Goal: Find contact information: Find contact information

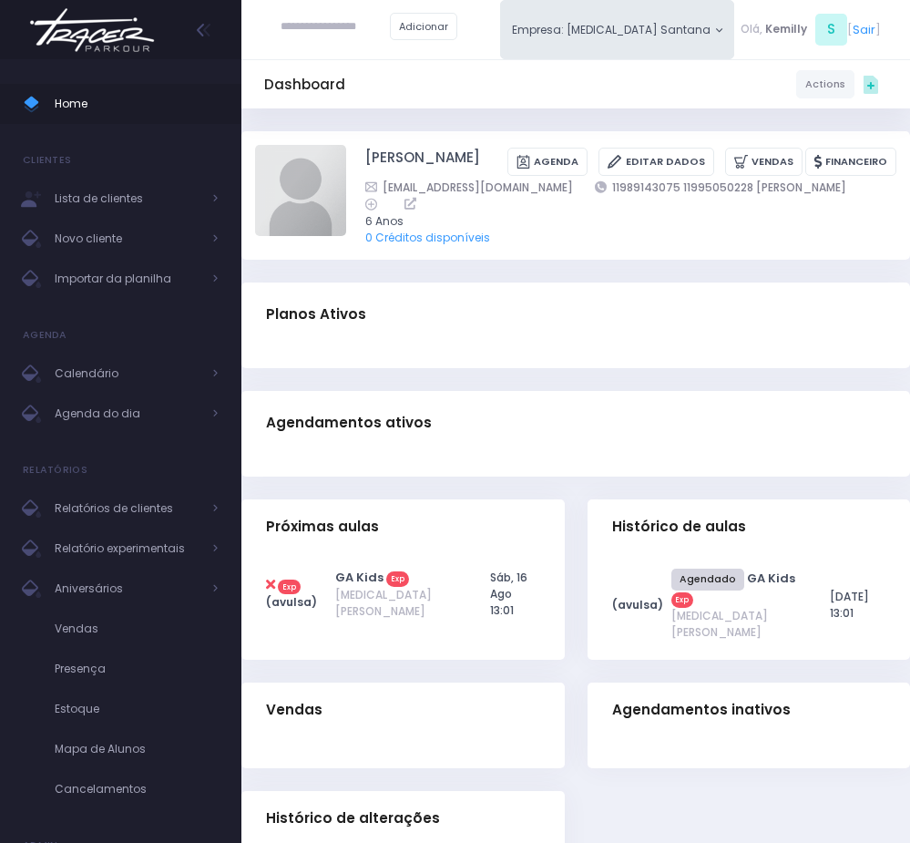
click at [413, 392] on div "Dashboard Actions Choose Label: Customer Partner Suplier Member Staff Add new" at bounding box center [575, 551] width 669 height 887
click at [135, 411] on span "Agenda do dia" at bounding box center [128, 414] width 146 height 24
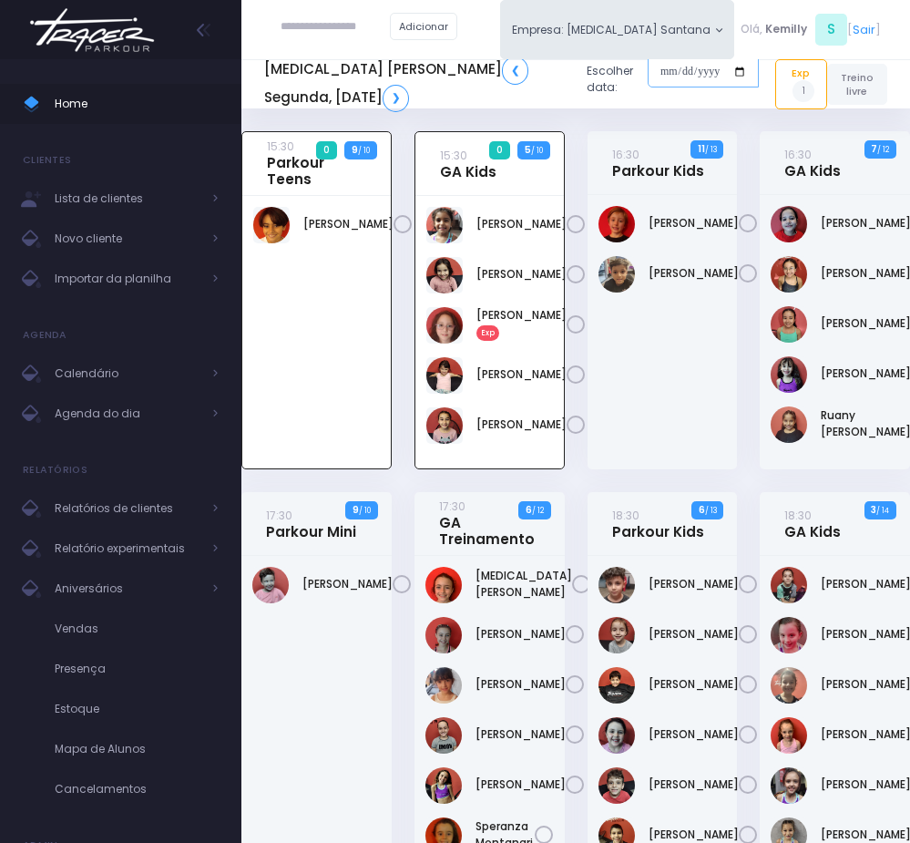
click at [648, 66] on input "date" at bounding box center [703, 72] width 111 height 33
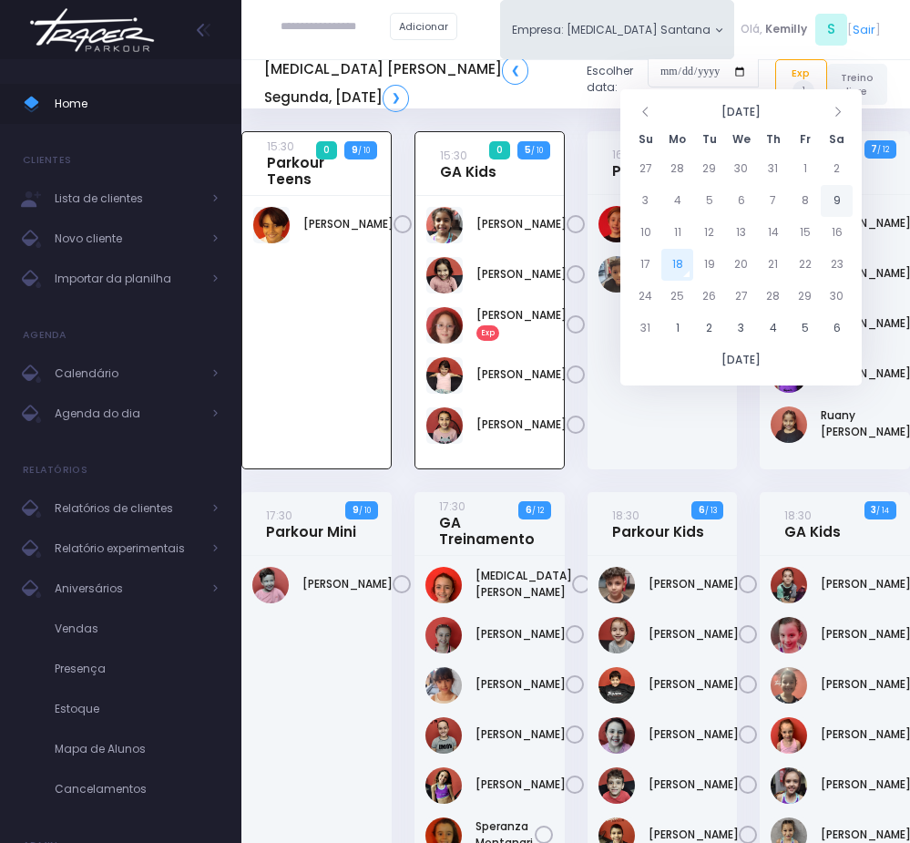
click at [829, 198] on td "9" at bounding box center [837, 201] width 32 height 32
type input "**********"
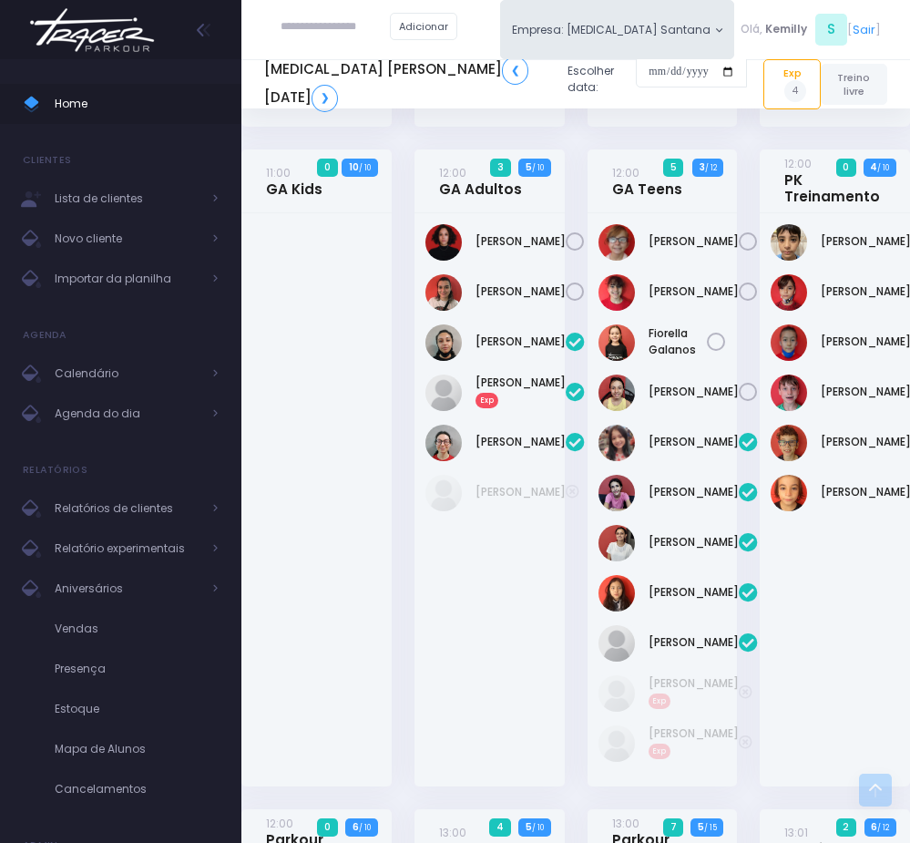
scroll to position [1503, 0]
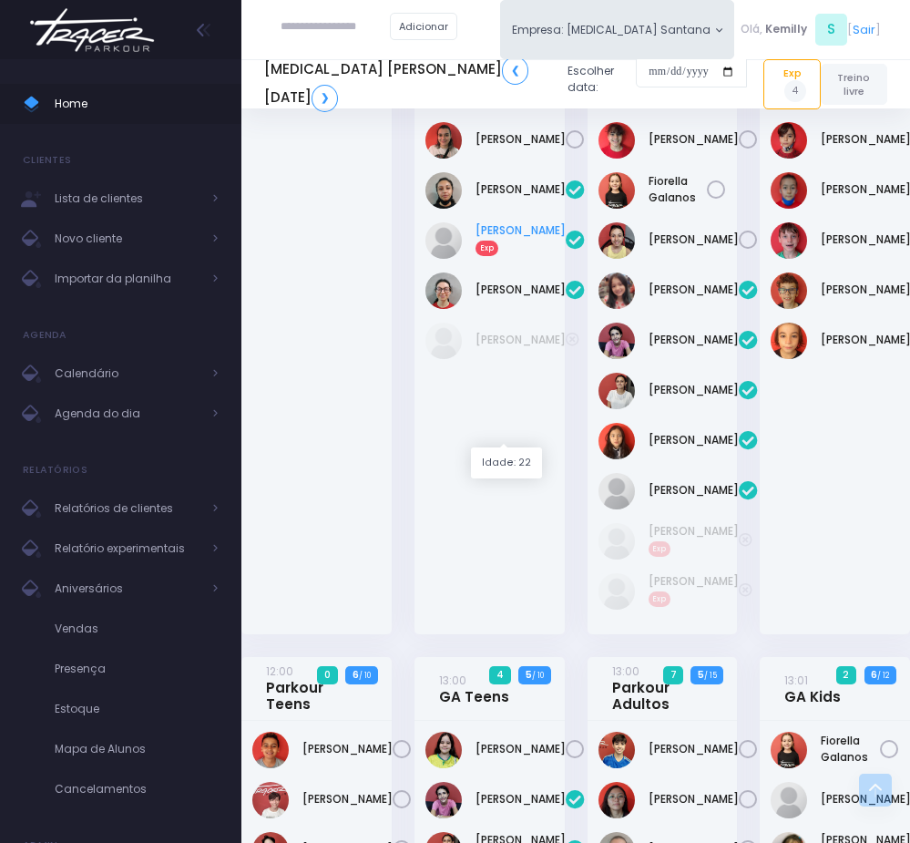
drag, startPoint x: 463, startPoint y: 399, endPoint x: 520, endPoint y: 415, distance: 59.7
click at [520, 259] on div "Fernanda Petean Exp" at bounding box center [489, 240] width 128 height 36
copy div "Fernanda Petean"
click at [503, 255] on link "Fernanda Petean Exp" at bounding box center [521, 238] width 90 height 33
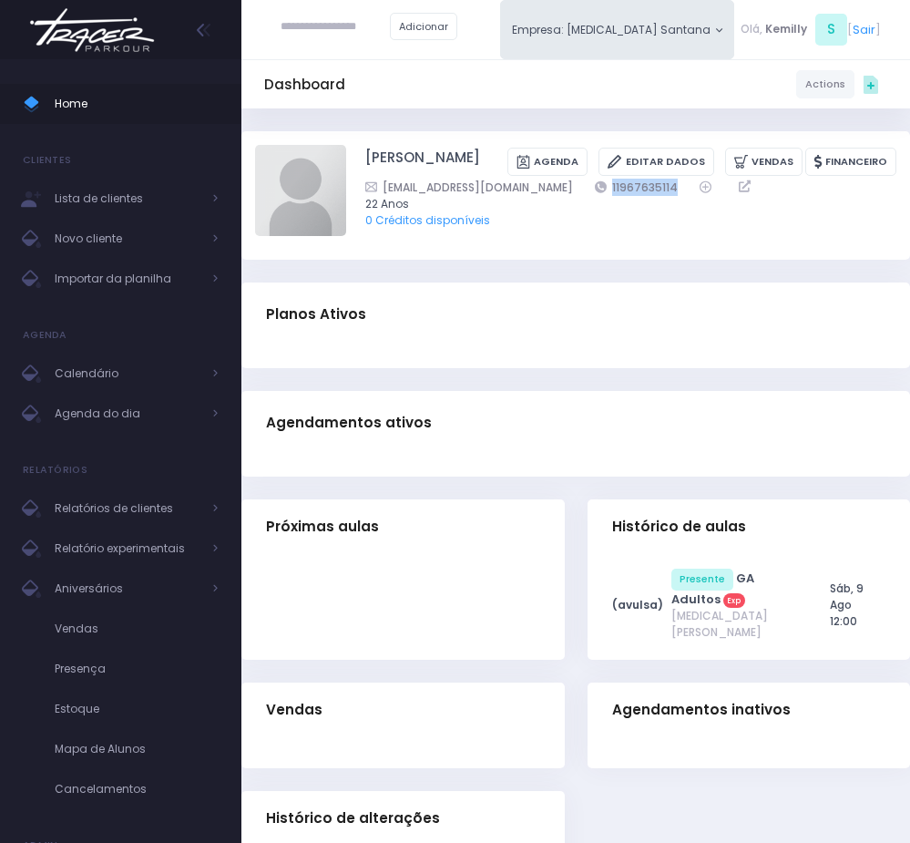
drag, startPoint x: 571, startPoint y: 205, endPoint x: 662, endPoint y: 208, distance: 91.1
click at [662, 196] on div "fernanda16ferreira@gmail.com 11967635114" at bounding box center [619, 187] width 509 height 17
copy link "11967635114"
drag, startPoint x: 620, startPoint y: 251, endPoint x: 384, endPoint y: 180, distance: 247.3
click at [620, 251] on div "Fernanda Petean Ferreira Agenda Editar Dados Vendas Financeiro 11967635114" at bounding box center [575, 195] width 669 height 128
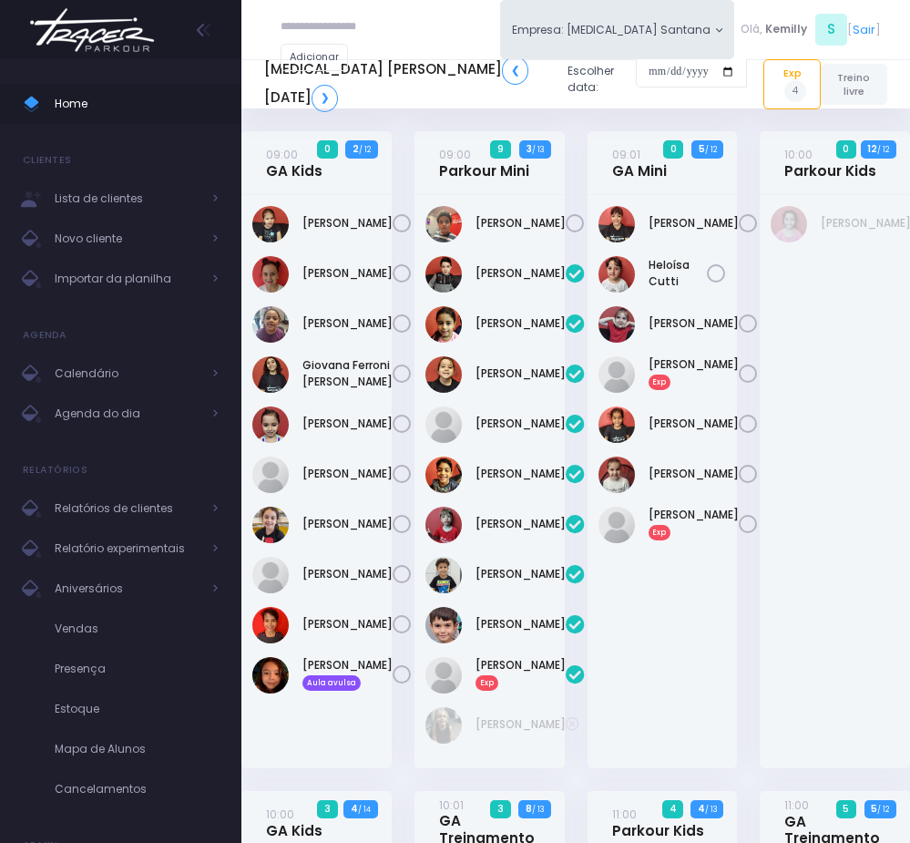
scroll to position [1503, 0]
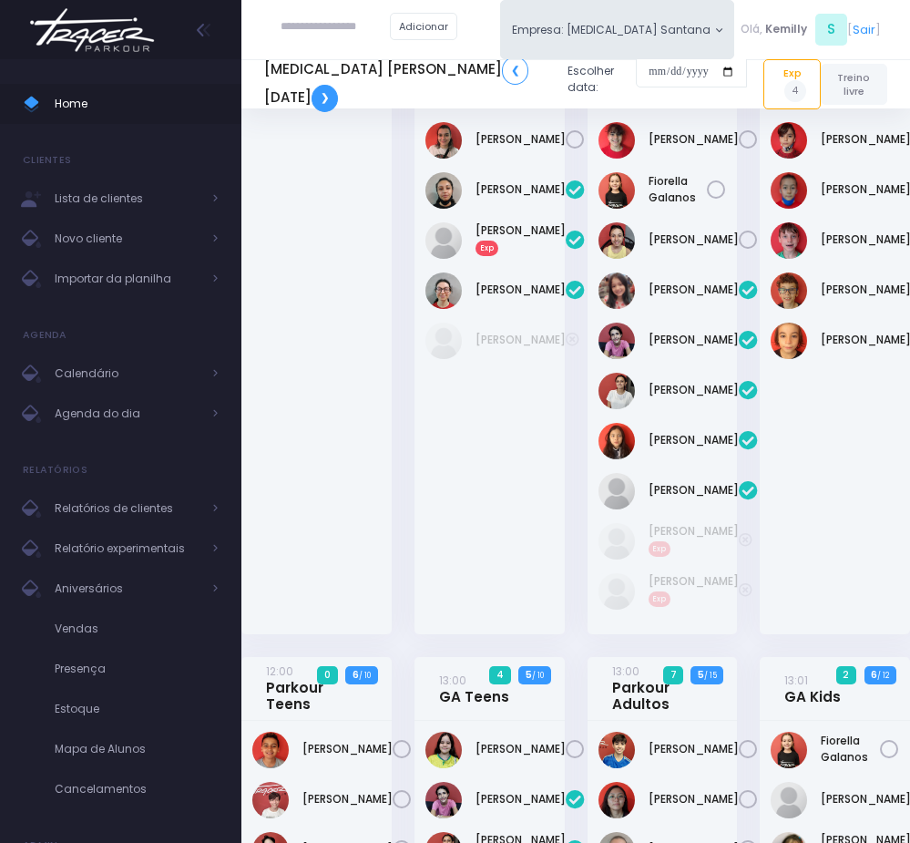
click at [315, 99] on link "❯" at bounding box center [325, 98] width 26 height 27
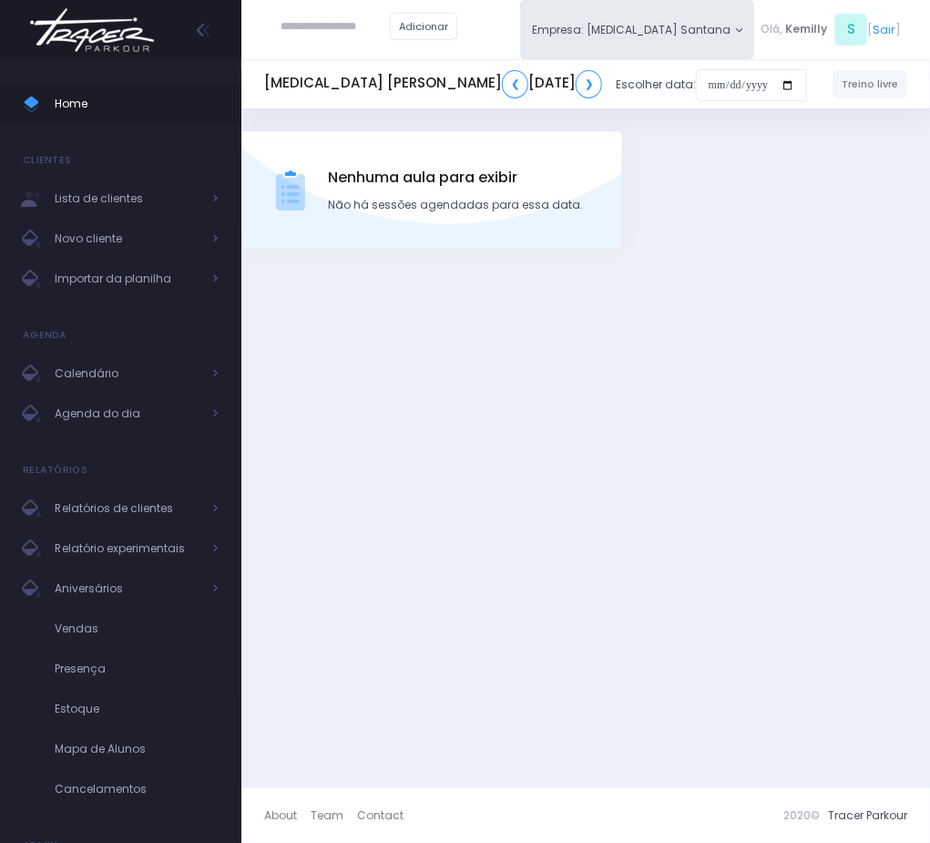
click at [315, 97] on h5 "T3 Santana ❮ Domingo, 10 de Agosto de 2025 ❯" at bounding box center [433, 83] width 338 height 27
click at [576, 97] on link "❯" at bounding box center [589, 83] width 26 height 27
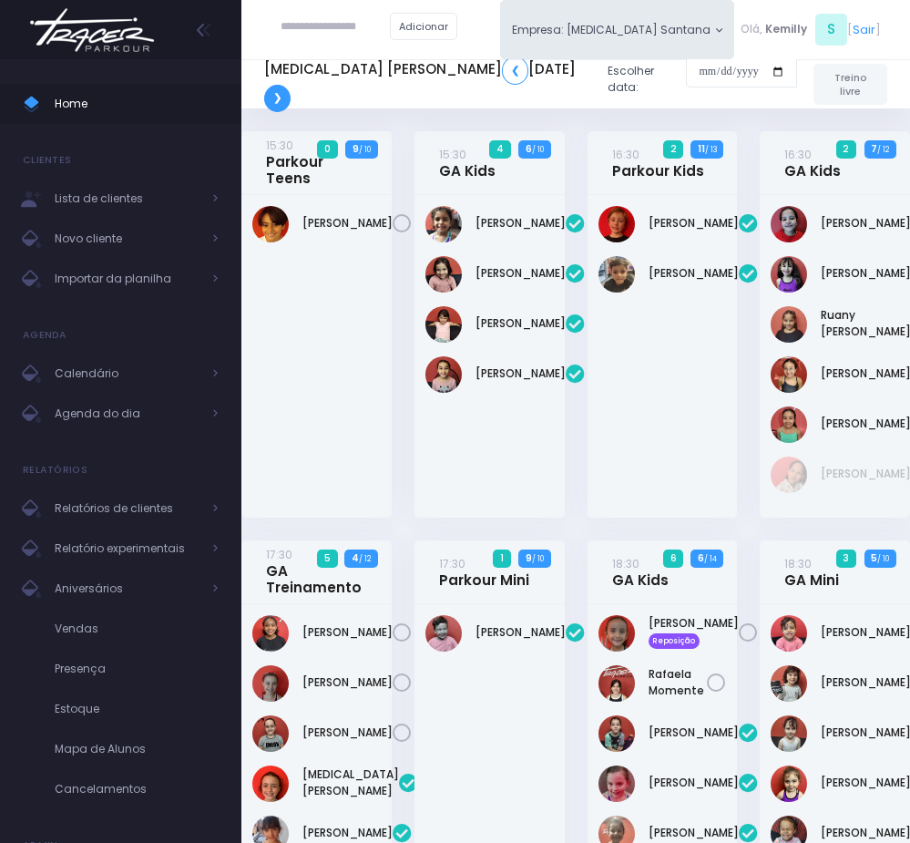
click at [271, 104] on link "❯" at bounding box center [277, 98] width 26 height 27
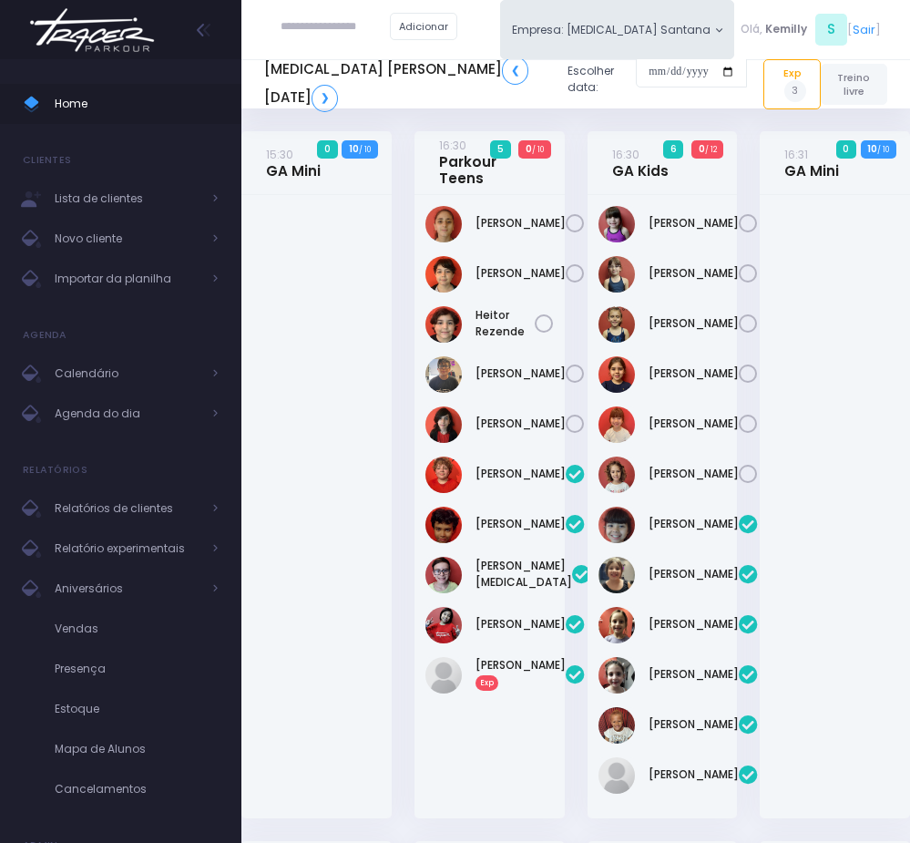
scroll to position [137, 0]
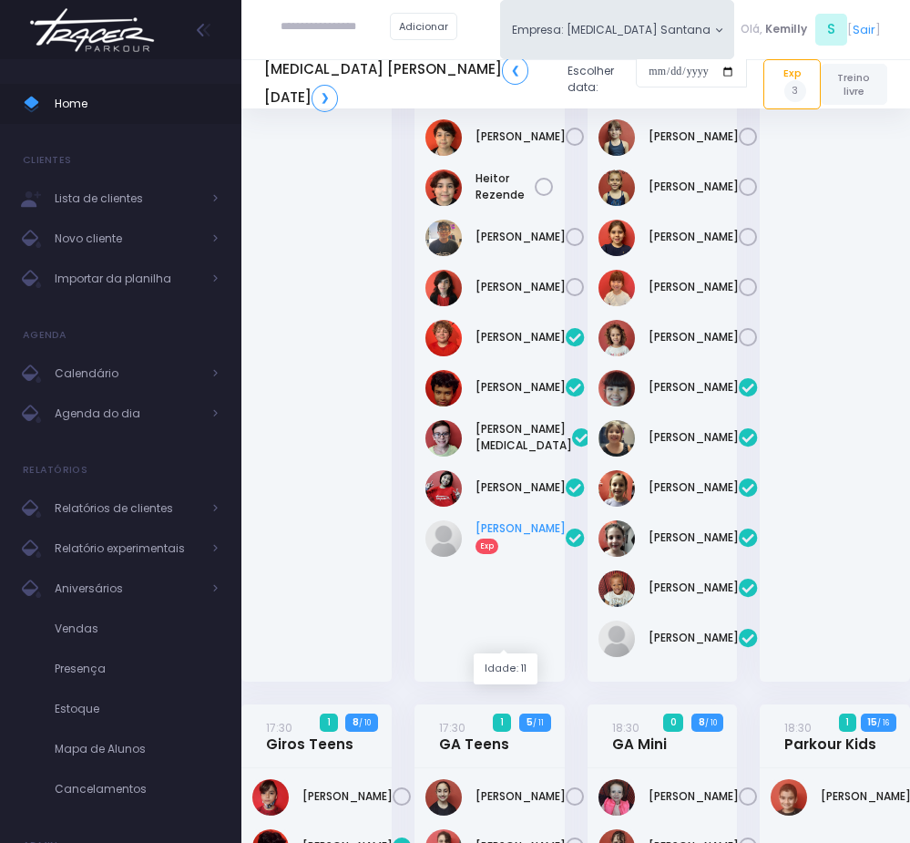
drag, startPoint x: 467, startPoint y: 601, endPoint x: 515, endPoint y: 627, distance: 53.8
click at [515, 557] on div "[PERSON_NAME] Exp" at bounding box center [489, 538] width 128 height 36
copy link "[PERSON_NAME]"
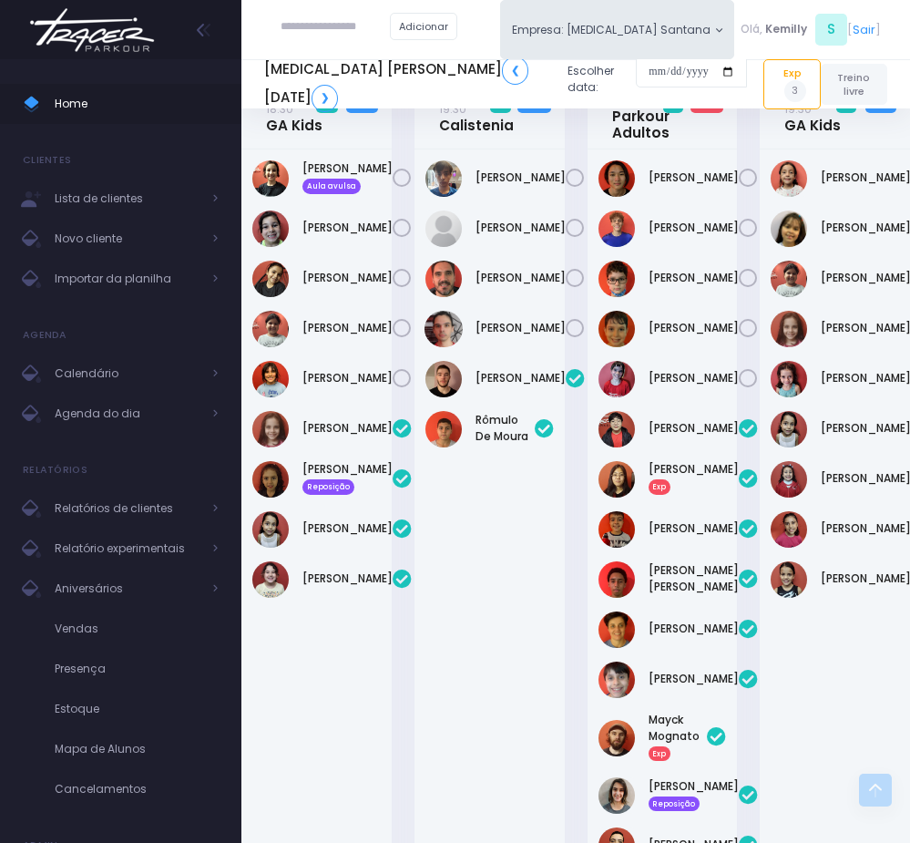
scroll to position [1366, 0]
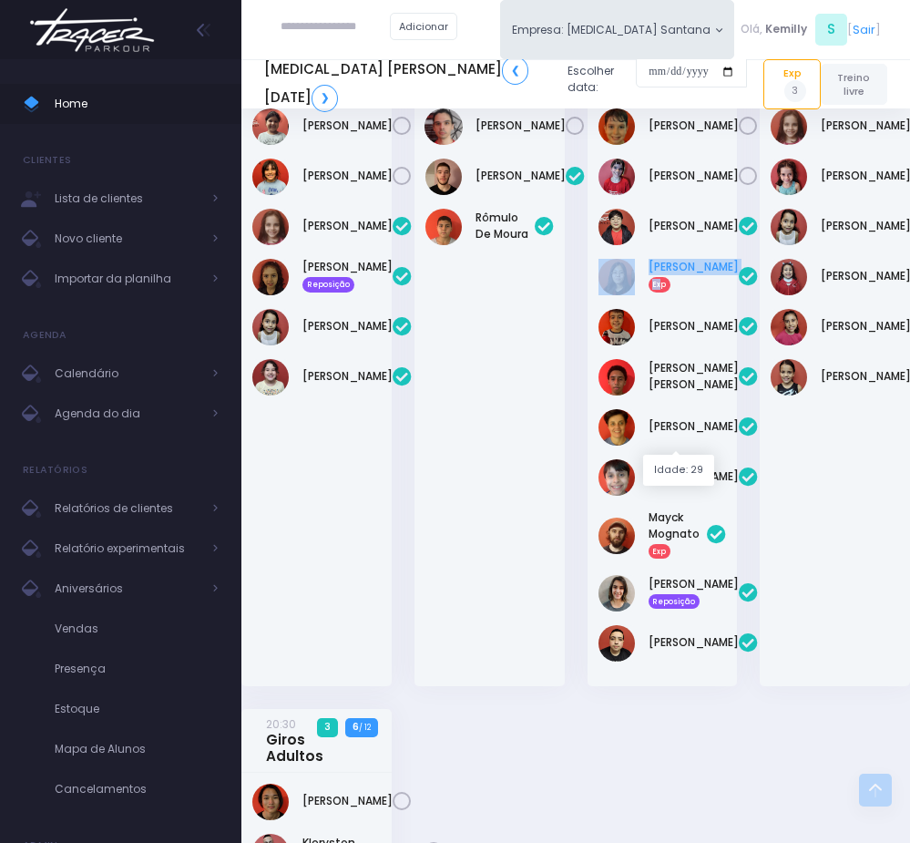
drag, startPoint x: 635, startPoint y: 425, endPoint x: 691, endPoint y: 438, distance: 58.1
click at [691, 295] on div "[PERSON_NAME] Exp" at bounding box center [663, 277] width 128 height 36
copy div "[PERSON_NAME] Ex"
drag, startPoint x: 643, startPoint y: 720, endPoint x: 702, endPoint y: 741, distance: 62.8
click at [702, 561] on div "Mayck Mognato Exp" at bounding box center [663, 535] width 128 height 52
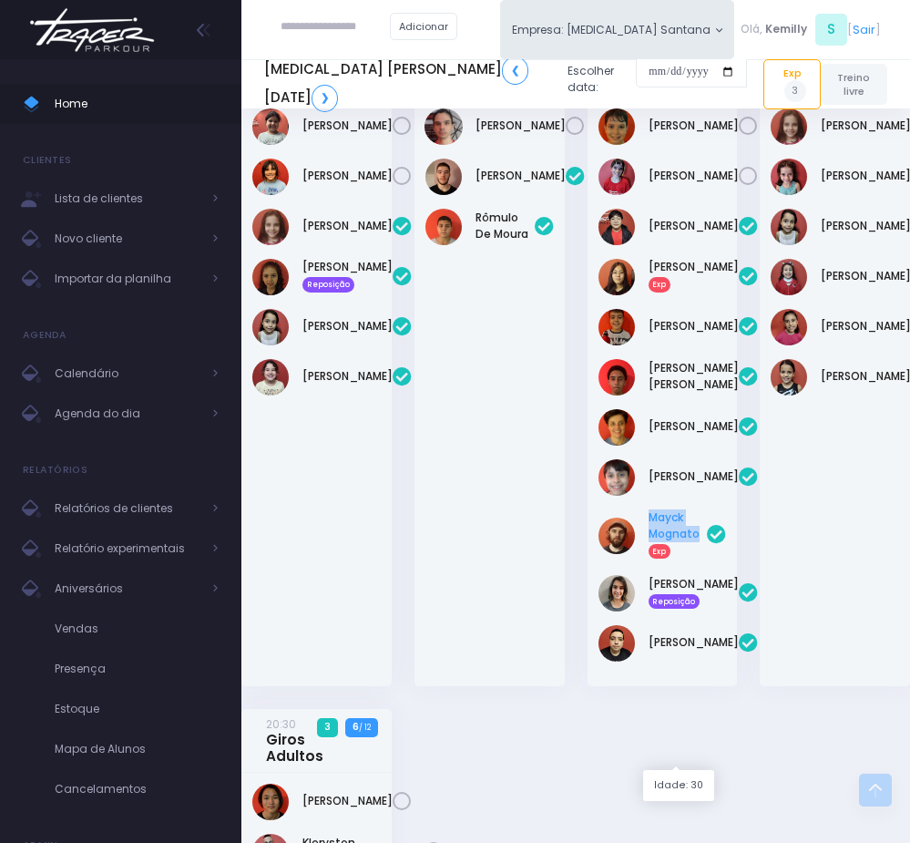
copy link "Mayck Mognato"
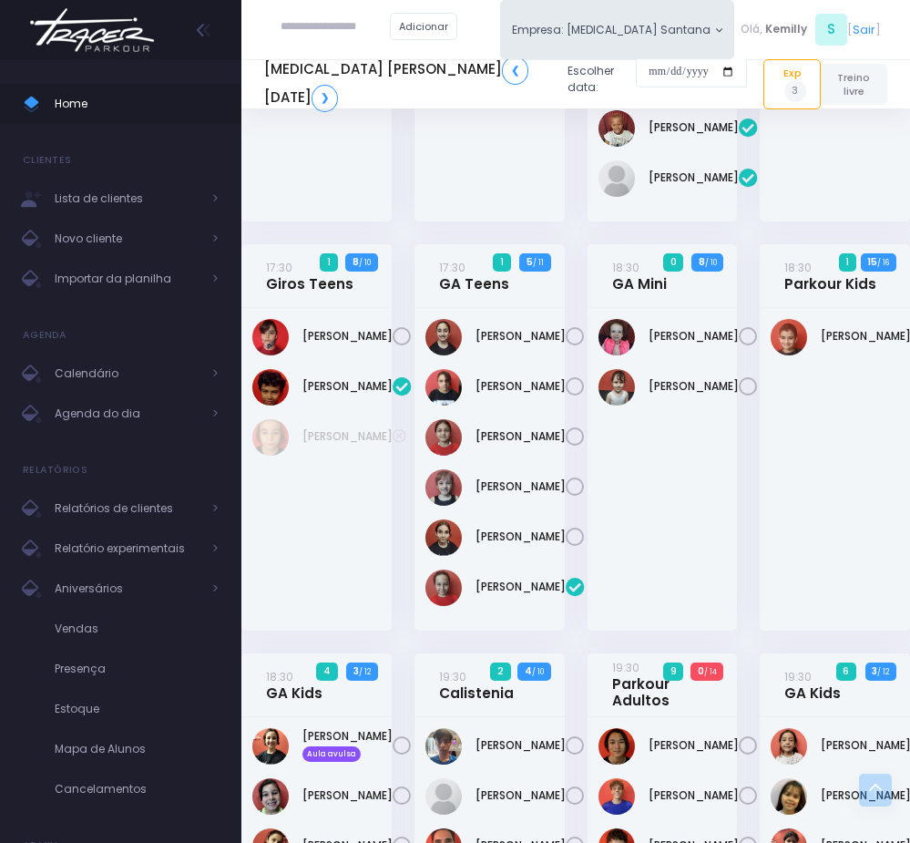
scroll to position [547, 0]
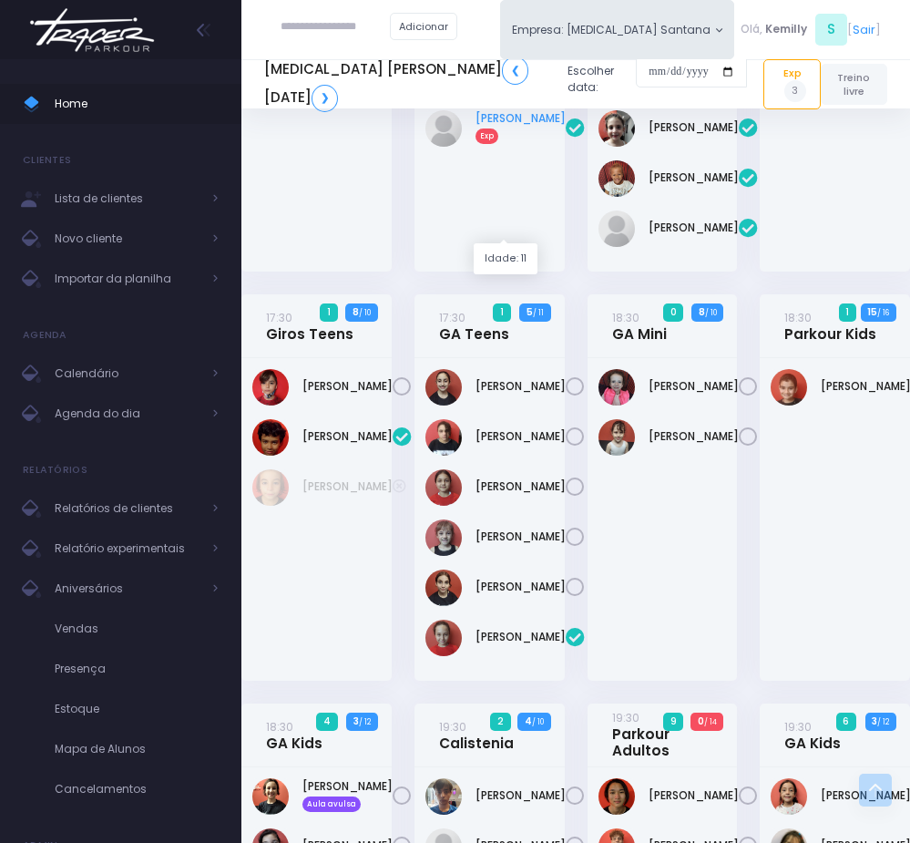
click at [506, 143] on link "Nicolle Pio Garcia Exp" at bounding box center [521, 126] width 90 height 33
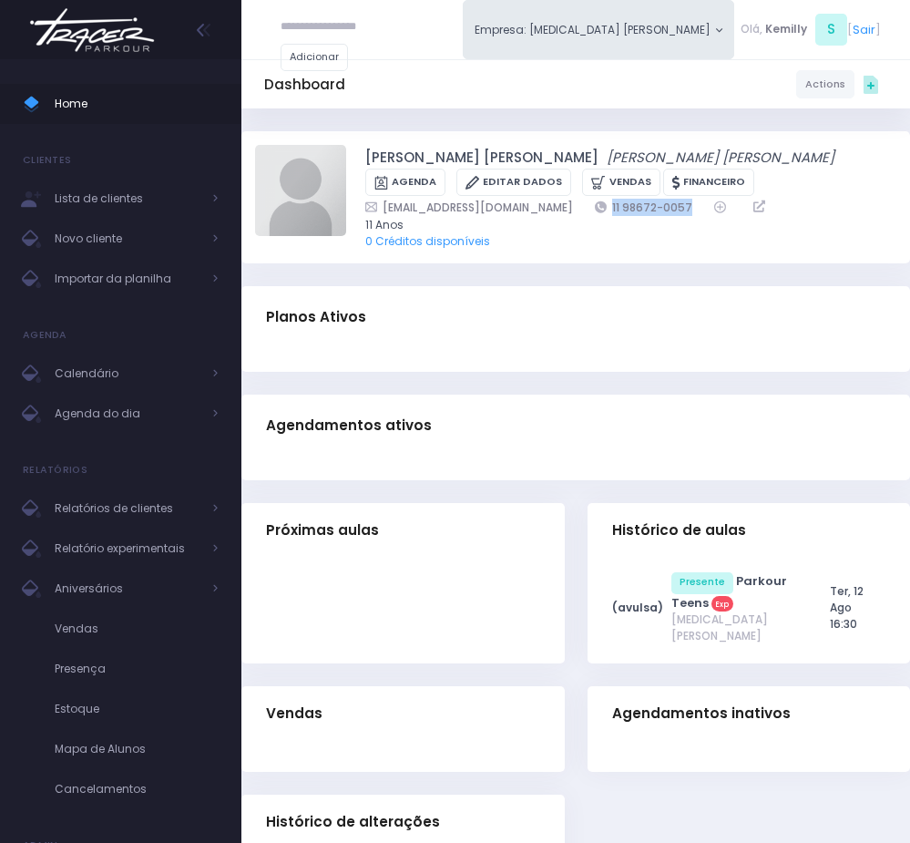
drag, startPoint x: 533, startPoint y: 205, endPoint x: 649, endPoint y: 209, distance: 115.8
click at [649, 209] on div "carina.pio@hotmail.com 11 98672-0057" at bounding box center [619, 207] width 509 height 17
copy div "11 98672-0057"
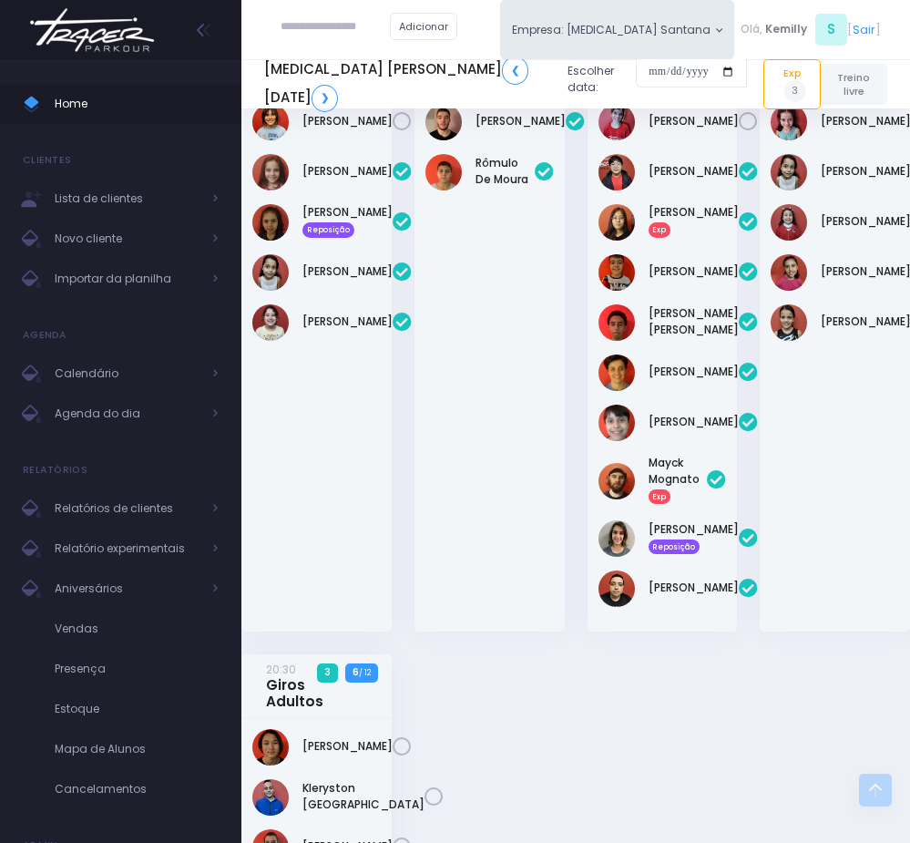
scroll to position [1503, 0]
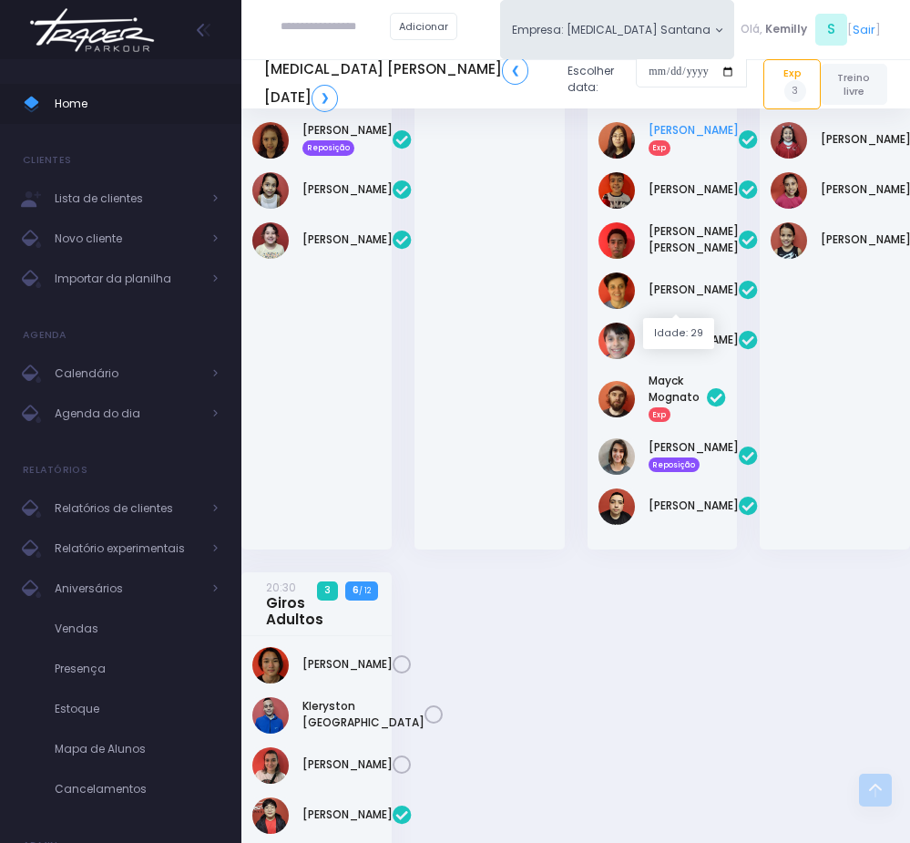
click at [676, 155] on link "[PERSON_NAME] Exp" at bounding box center [694, 138] width 90 height 33
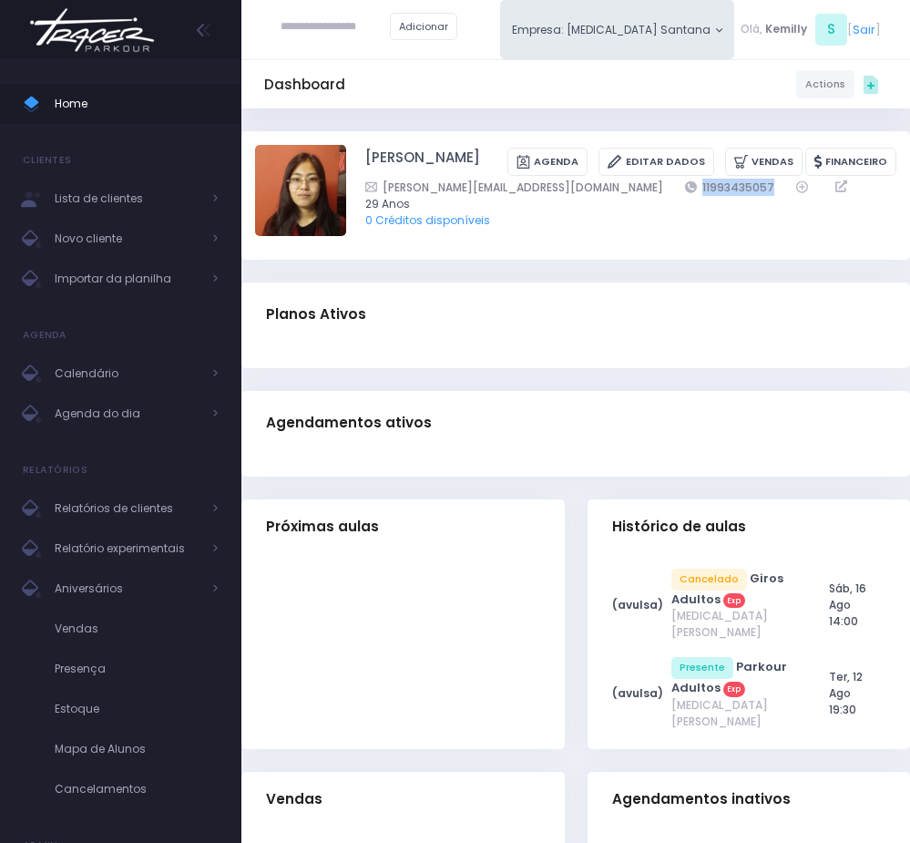
drag, startPoint x: 553, startPoint y: 210, endPoint x: 662, endPoint y: 210, distance: 109.3
click at [662, 196] on div "angelica.saori@hotmail.com 11993435057" at bounding box center [619, 187] width 509 height 17
copy div "11993435057"
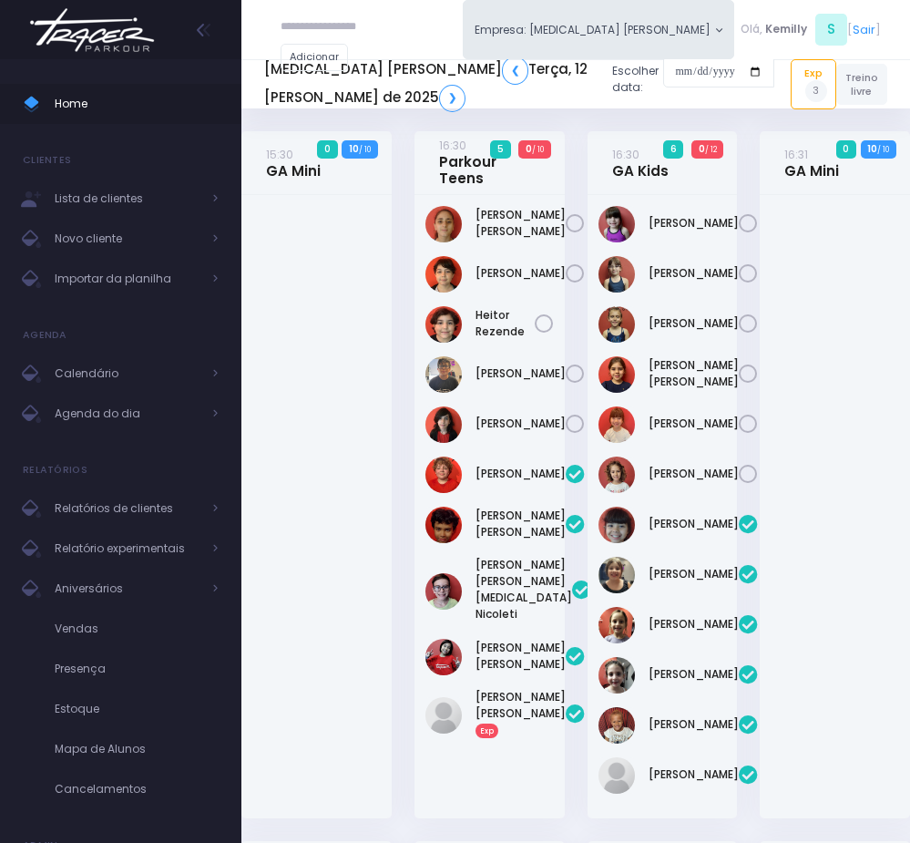
scroll to position [1503, 0]
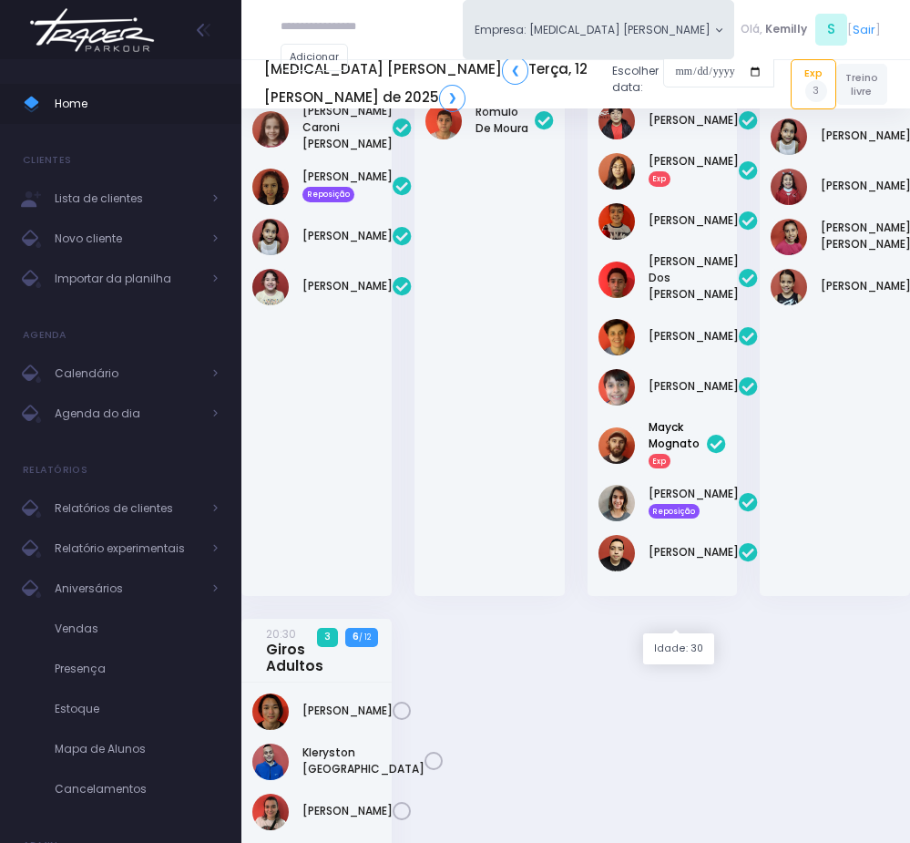
drag, startPoint x: 659, startPoint y: 591, endPoint x: 511, endPoint y: 608, distance: 148.5
click at [659, 468] on link "Mayck Mognato Exp" at bounding box center [678, 443] width 59 height 49
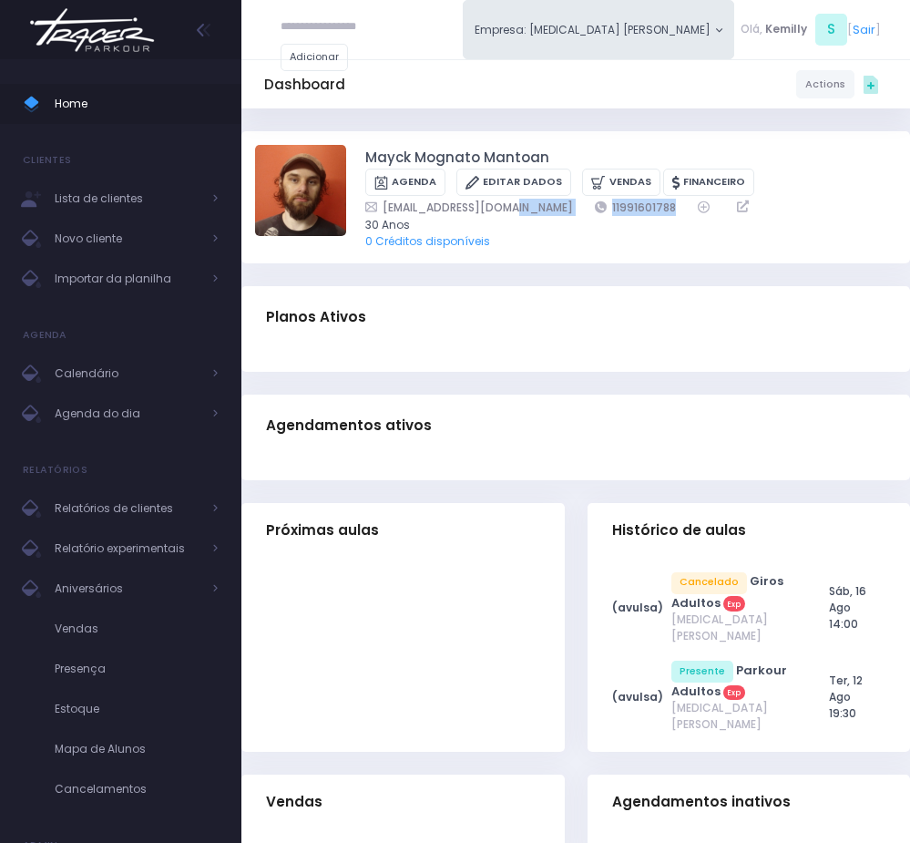
drag, startPoint x: 538, startPoint y: 205, endPoint x: 672, endPoint y: 208, distance: 133.9
click at [676, 208] on div "mayck-mm@hotmail.com 11991601788" at bounding box center [619, 207] width 509 height 17
copy div "11991601788"
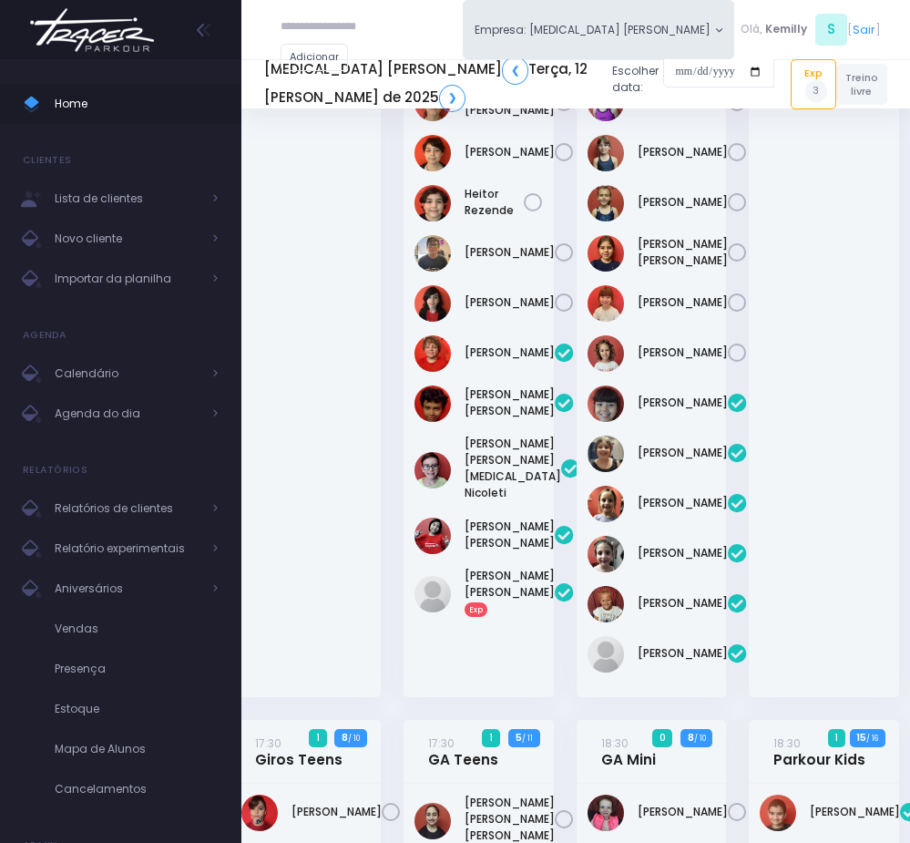
scroll to position [137, 11]
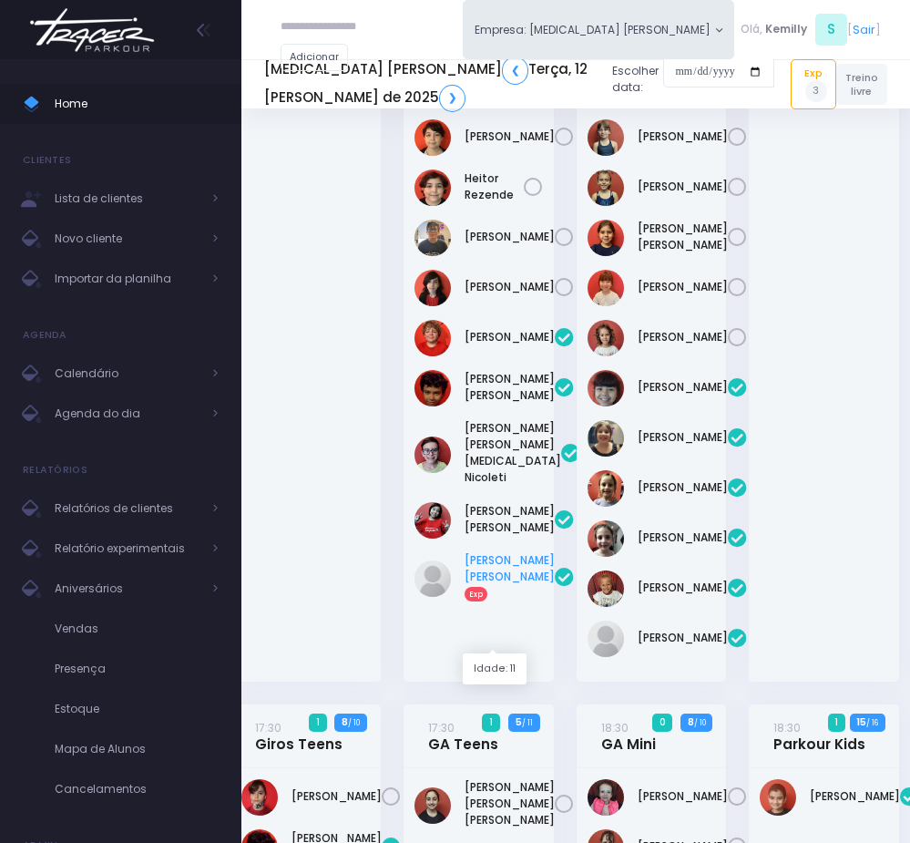
click at [486, 601] on link "Nicolle Pio Garcia Exp" at bounding box center [510, 576] width 90 height 49
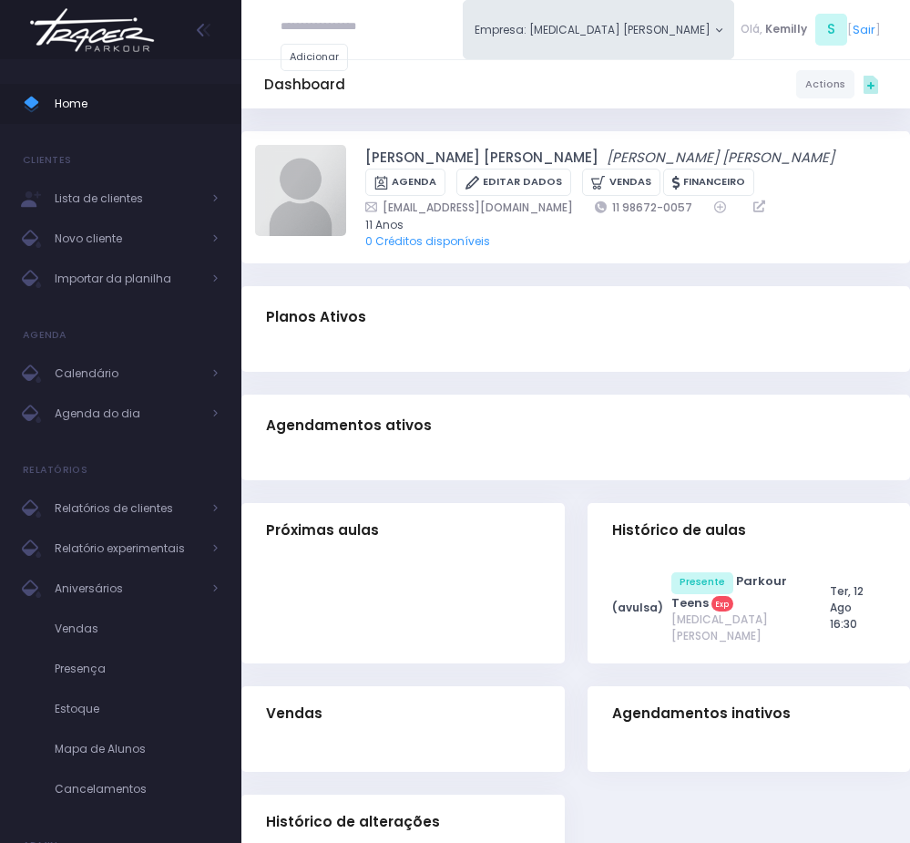
click at [646, 206] on div "carina.pio@hotmail.com 11 98672-0057" at bounding box center [619, 207] width 509 height 17
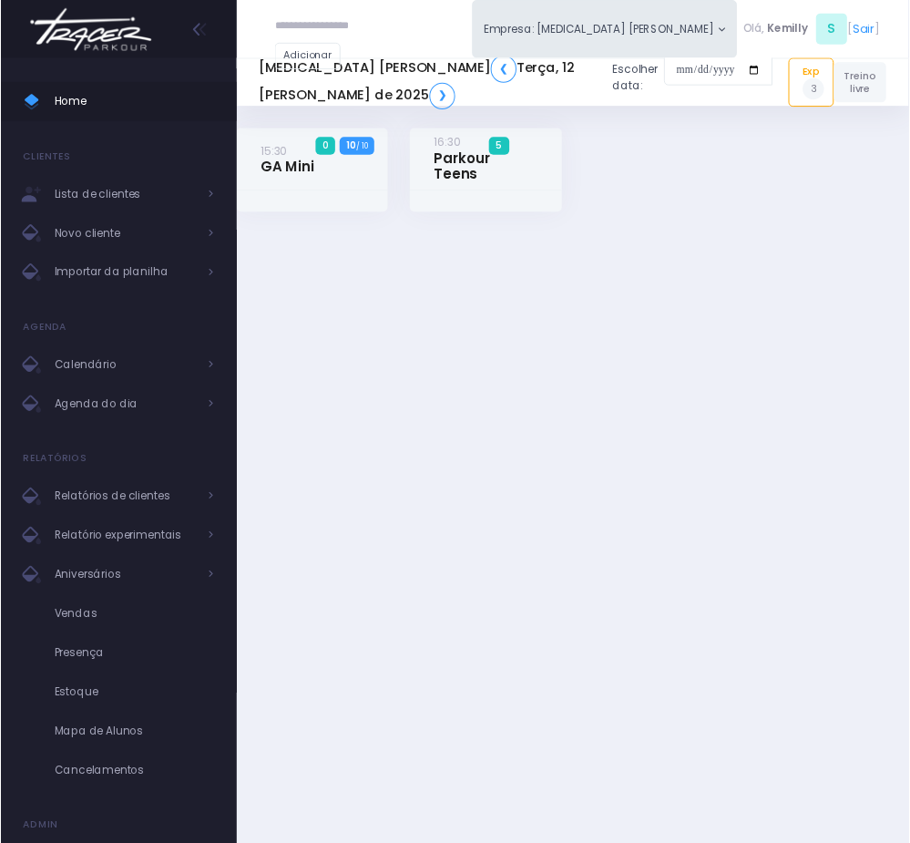
scroll to position [137, 11]
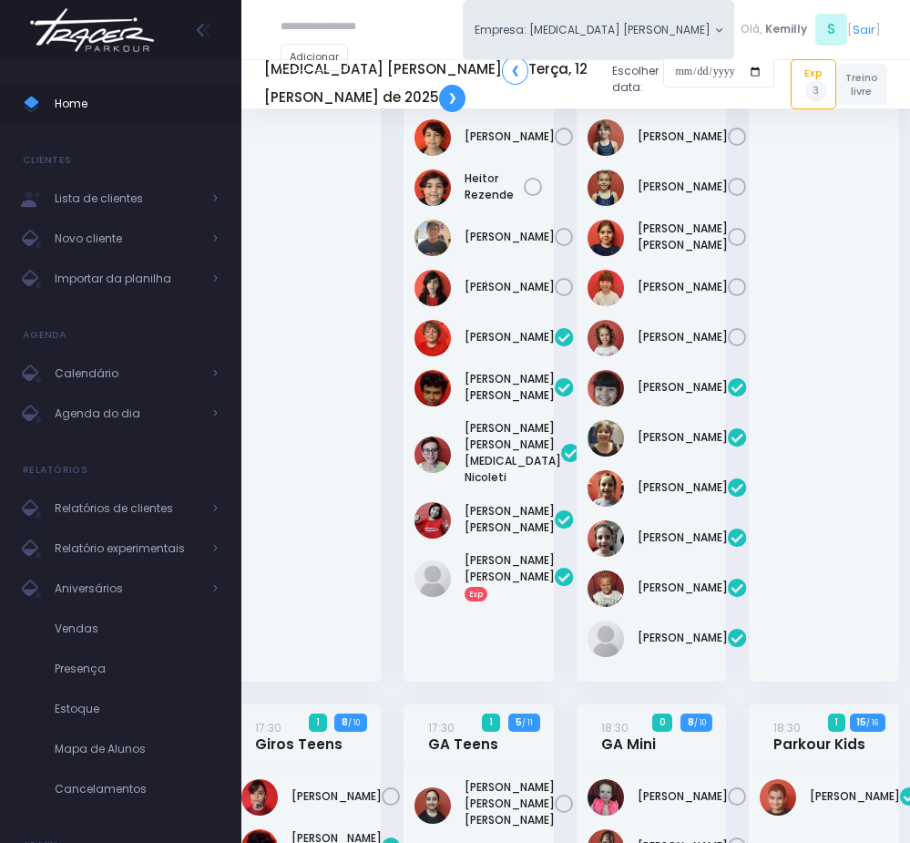
click at [439, 91] on link "❯" at bounding box center [452, 98] width 26 height 27
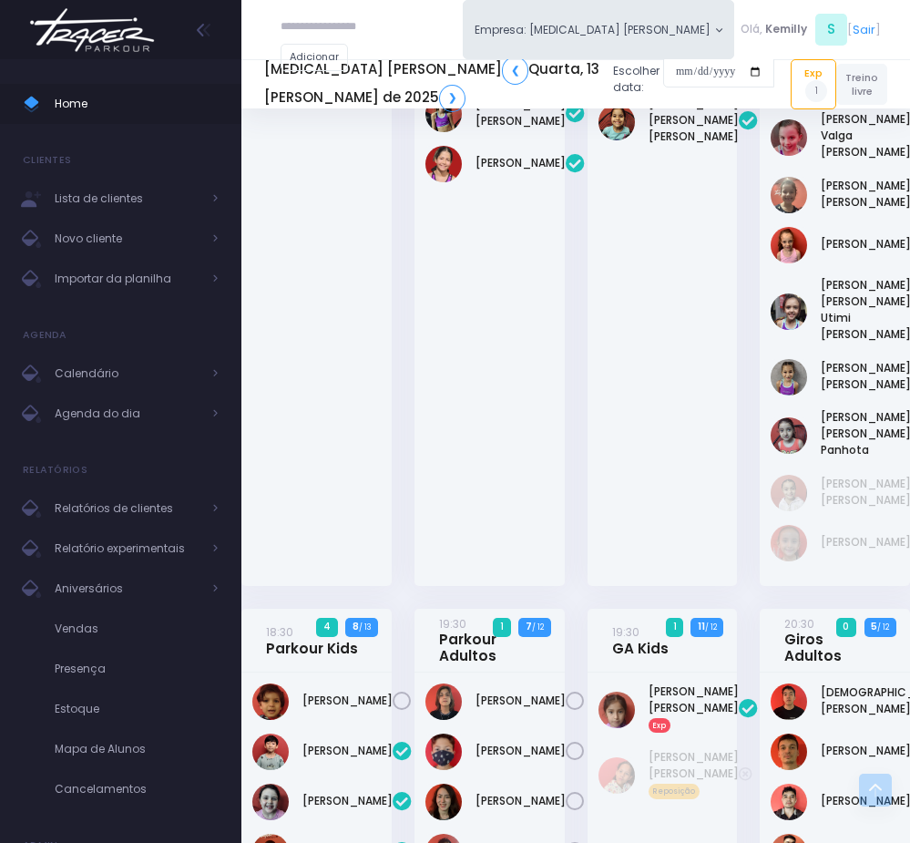
scroll to position [1455, 0]
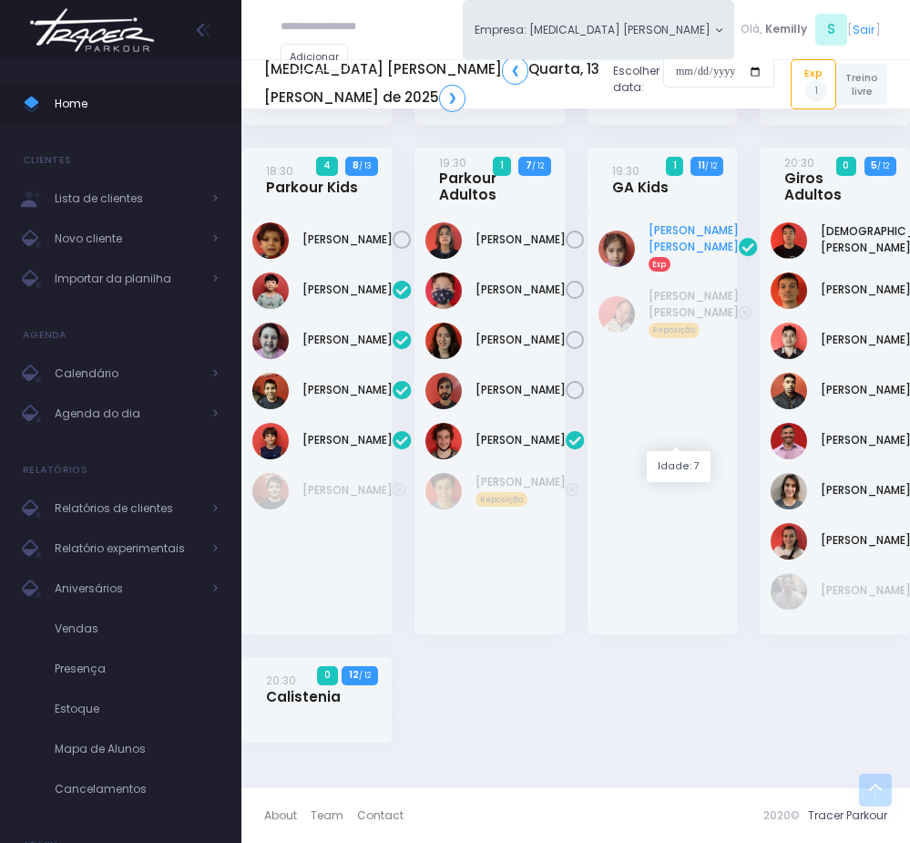
click at [653, 233] on link "Carol Evelyn Exp" at bounding box center [694, 246] width 90 height 49
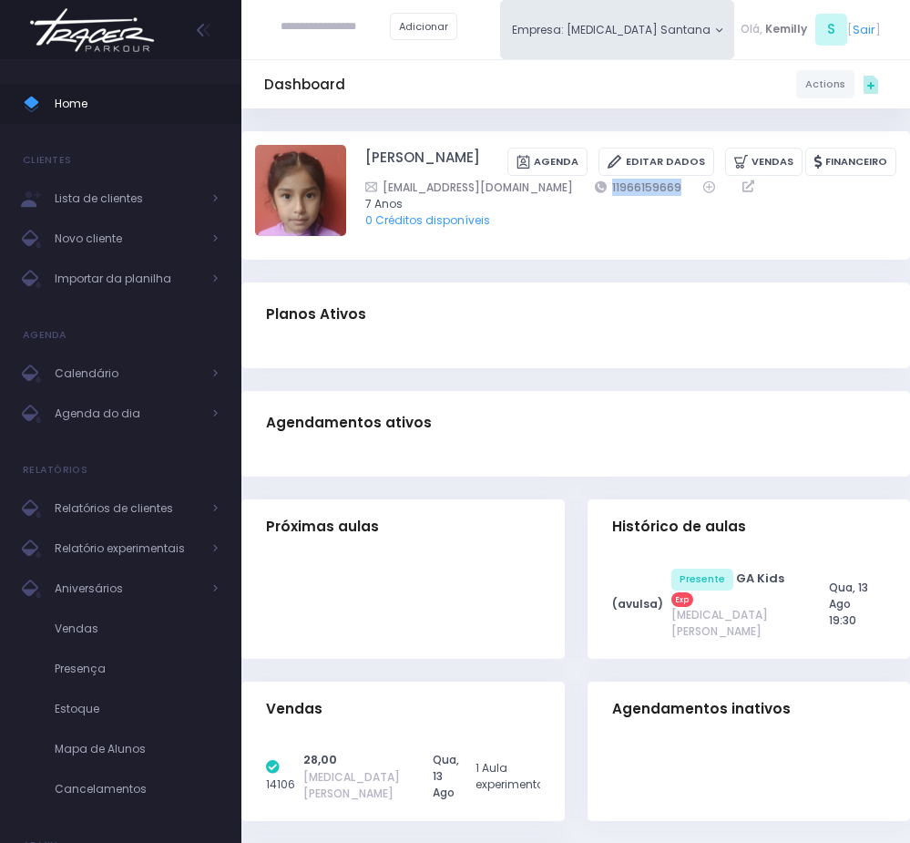
drag, startPoint x: 549, startPoint y: 203, endPoint x: 659, endPoint y: 208, distance: 109.4
click at [659, 196] on div "klever.falcon05@gmail.com 11966159669" at bounding box center [619, 187] width 509 height 17
copy div "11966159669"
copy link "Carol Evelyn Falcon Huanck"
drag, startPoint x: 358, startPoint y: 159, endPoint x: 558, endPoint y: 156, distance: 199.5
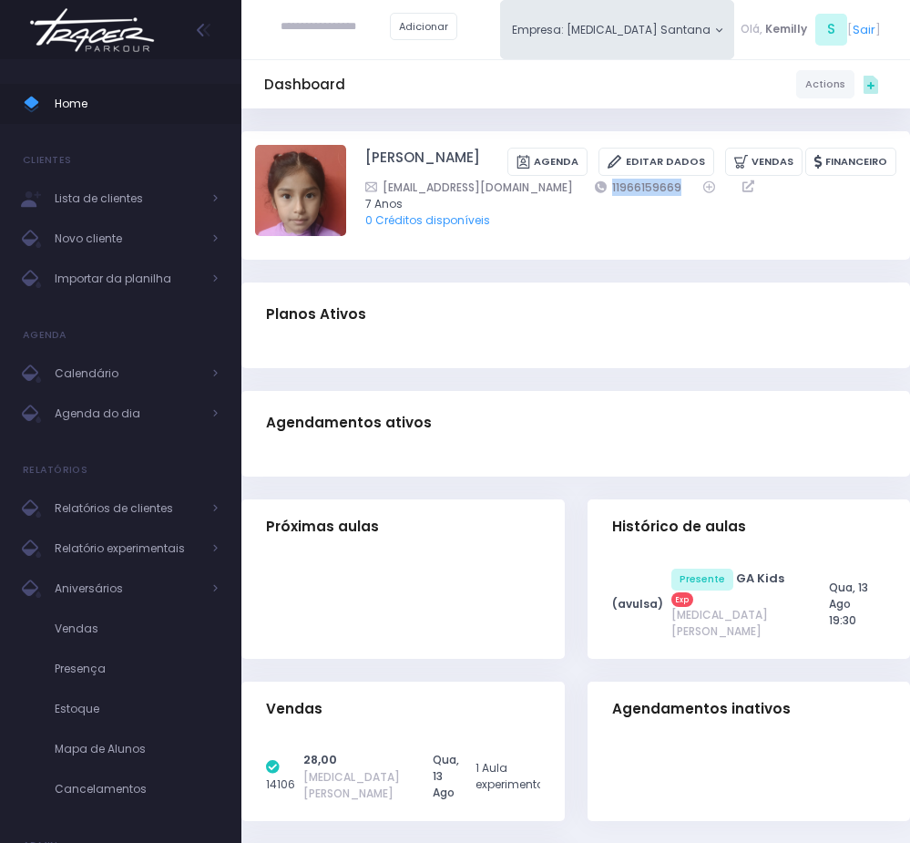
click at [558, 156] on div "Carol Evelyn Falcon Huanck Agenda Editar Dados Vendas Financeiro" at bounding box center [575, 195] width 641 height 101
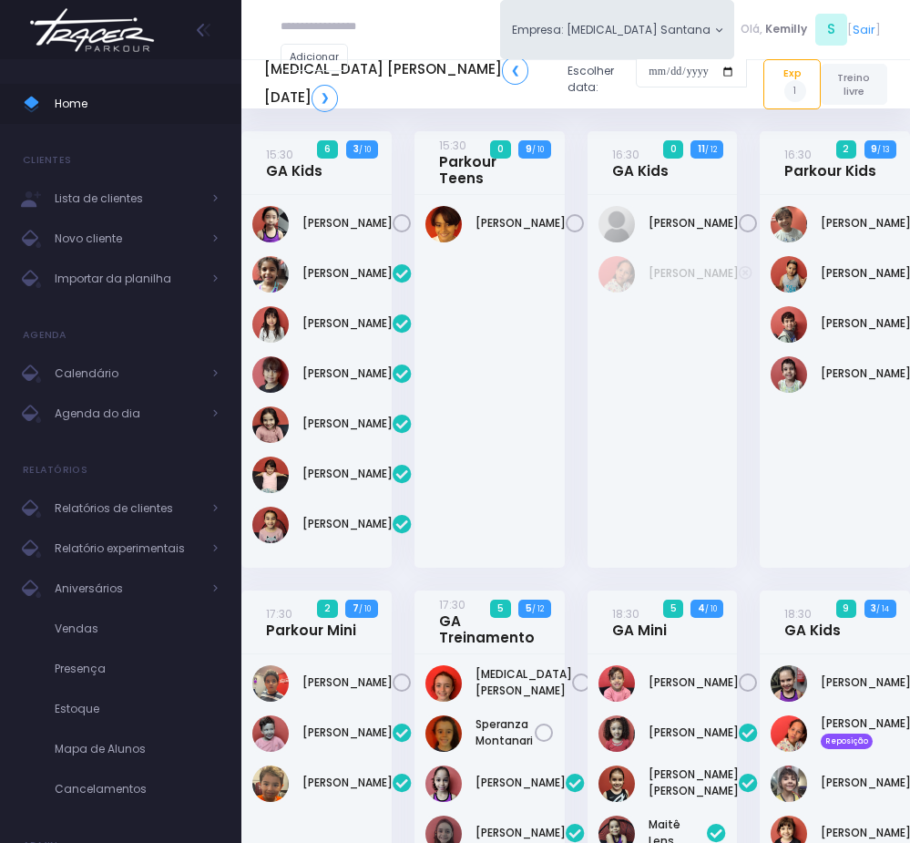
scroll to position [1455, 0]
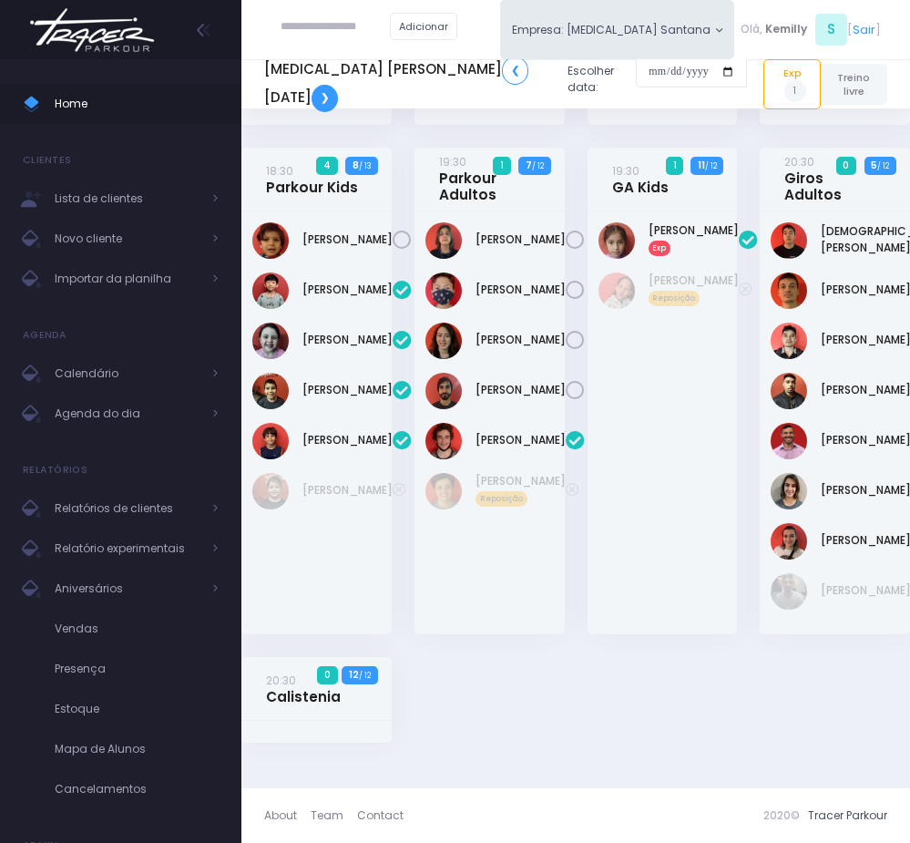
click at [315, 96] on link "❯" at bounding box center [325, 98] width 26 height 27
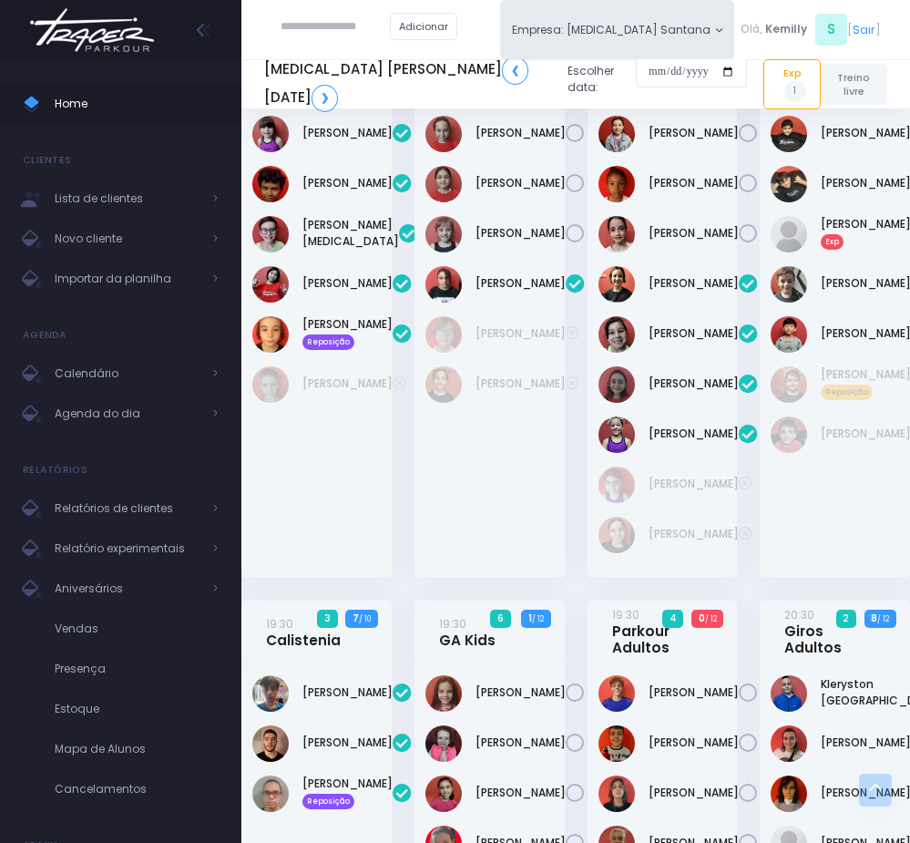
scroll to position [683, 0]
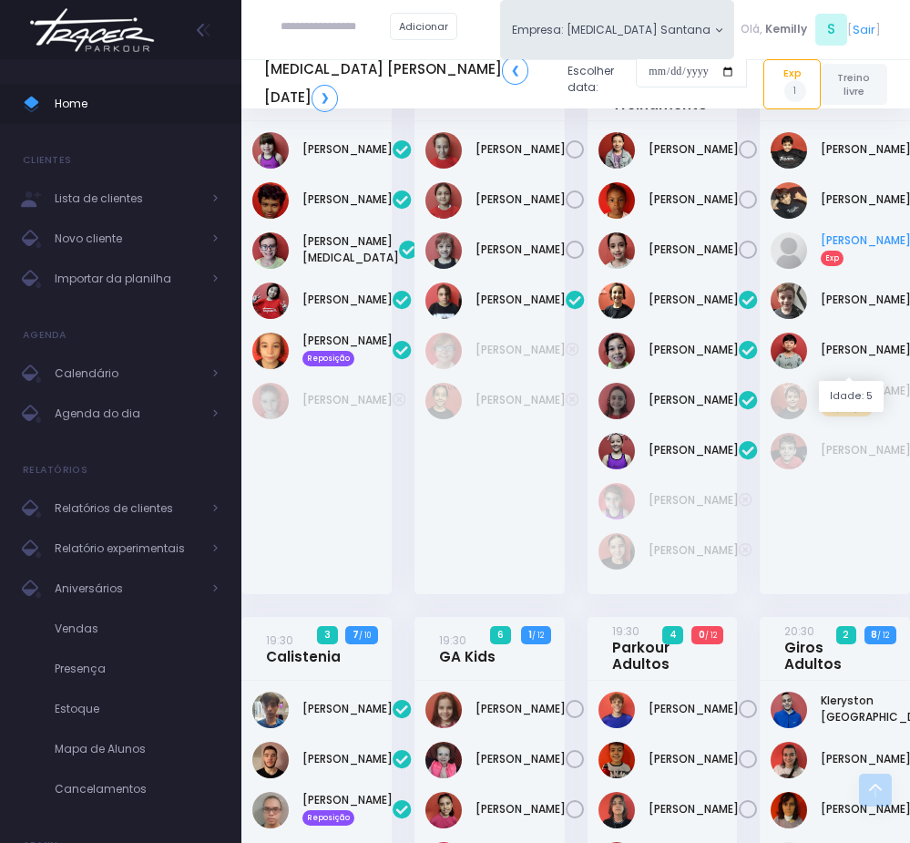
click at [851, 265] on link "Francisco Gomes Exp" at bounding box center [866, 248] width 90 height 33
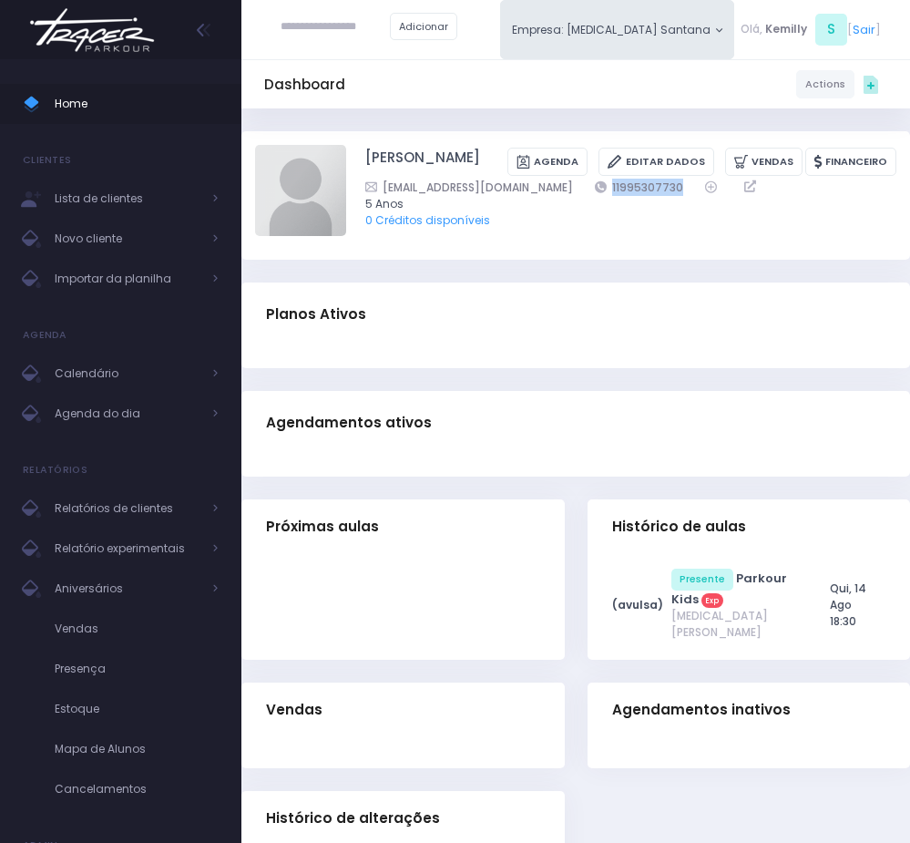
drag, startPoint x: 541, startPoint y: 206, endPoint x: 650, endPoint y: 205, distance: 109.3
click at [650, 196] on div "brunorocco@hotmail.com 11995307730" at bounding box center [619, 187] width 509 height 17
copy div "11995307730"
drag, startPoint x: 356, startPoint y: 153, endPoint x: 545, endPoint y: 153, distance: 188.6
click at [545, 153] on div "FRANCISCO Gomes Gius Agenda Editar Dados Vendas Financeiro 5 Anos" at bounding box center [575, 195] width 641 height 101
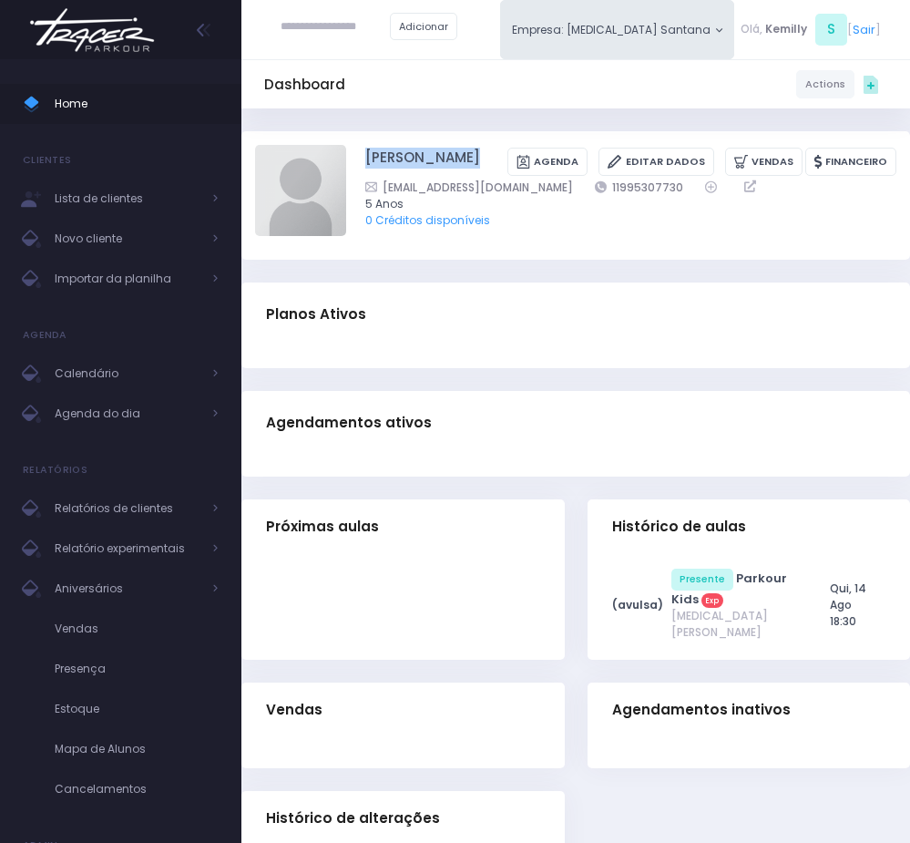
copy div "FRANCISCO Gomes Gius"
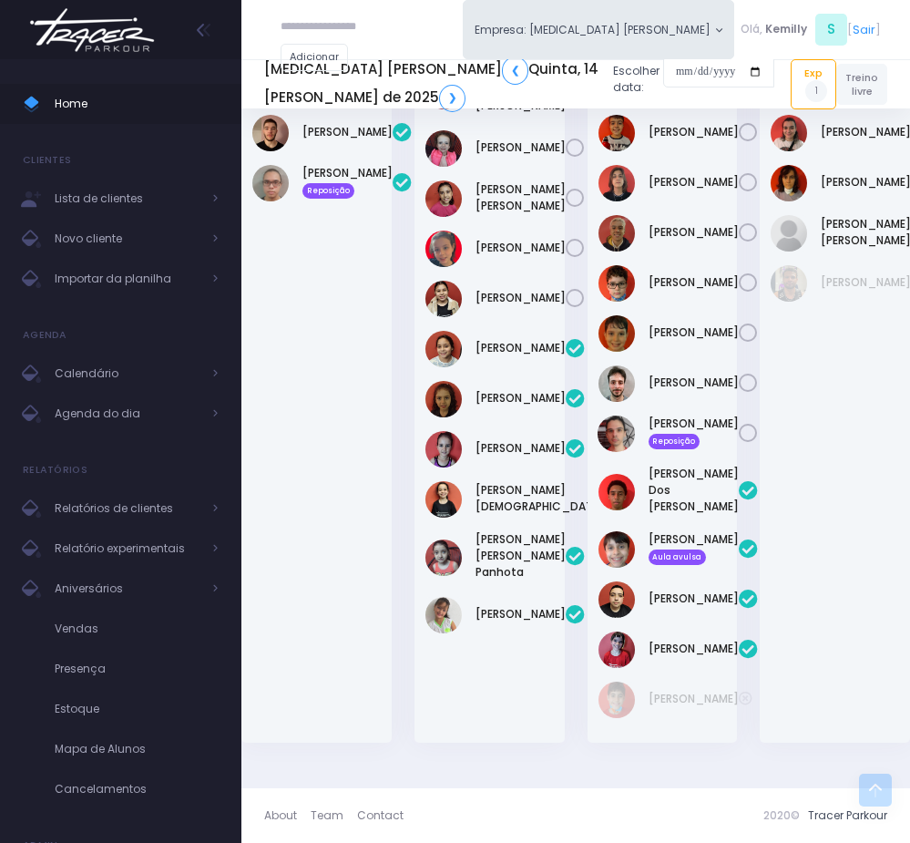
scroll to position [1484, 0]
click at [663, 68] on input "date" at bounding box center [718, 72] width 111 height 33
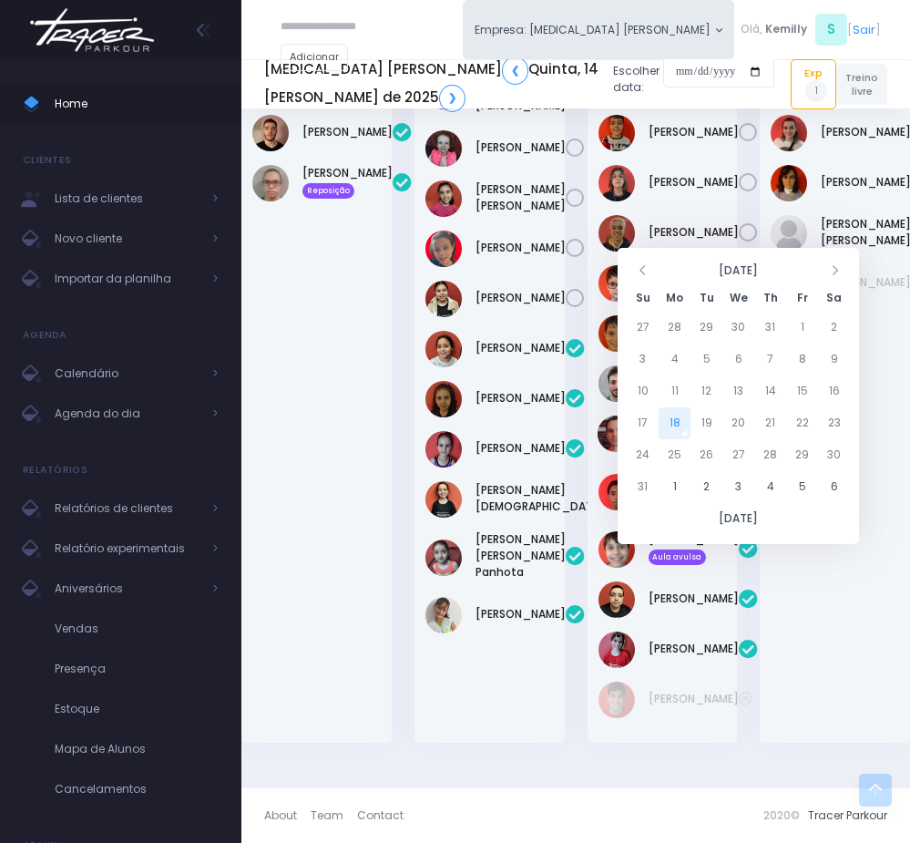
click at [853, 248] on div "August 2025 Su Mo Tu We Th Fr Sa 27 28 29 30 31 1 2 3 4 5 6 7 8 9 10 11 12 13 1…" at bounding box center [738, 396] width 241 height 296
click at [837, 375] on td "16" at bounding box center [834, 391] width 32 height 32
type input "**********"
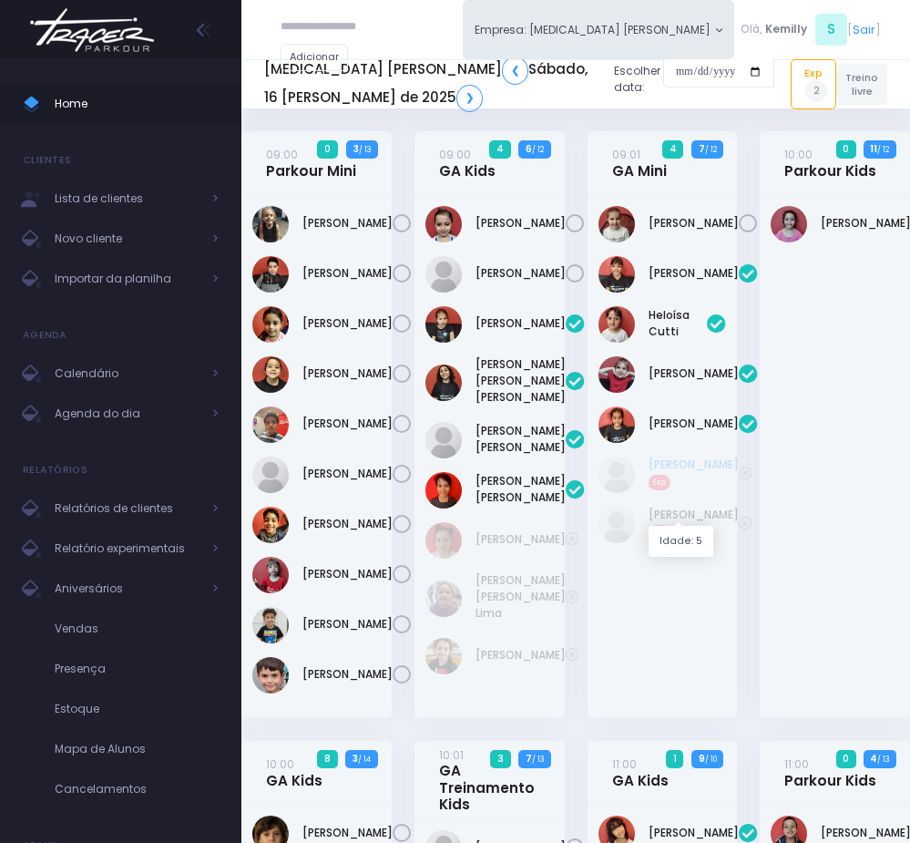
drag, startPoint x: 640, startPoint y: 473, endPoint x: 702, endPoint y: 490, distance: 64.3
click at [702, 490] on div "Bianca Munaretto Exp" at bounding box center [663, 474] width 128 height 36
copy link "Bianca Munaretto"
drag, startPoint x: 637, startPoint y: 539, endPoint x: 719, endPoint y: 561, distance: 84.9
click at [719, 543] on div "Manuela Delmond Exp" at bounding box center [663, 524] width 128 height 36
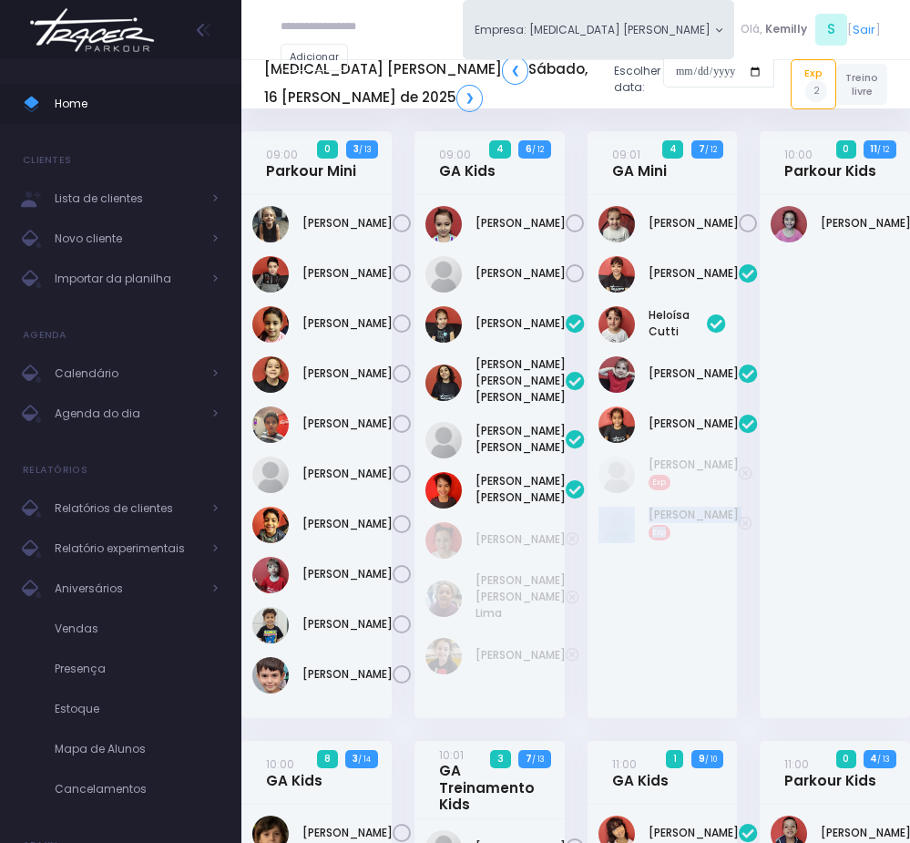
copy div "Manuela Delmond Exp"
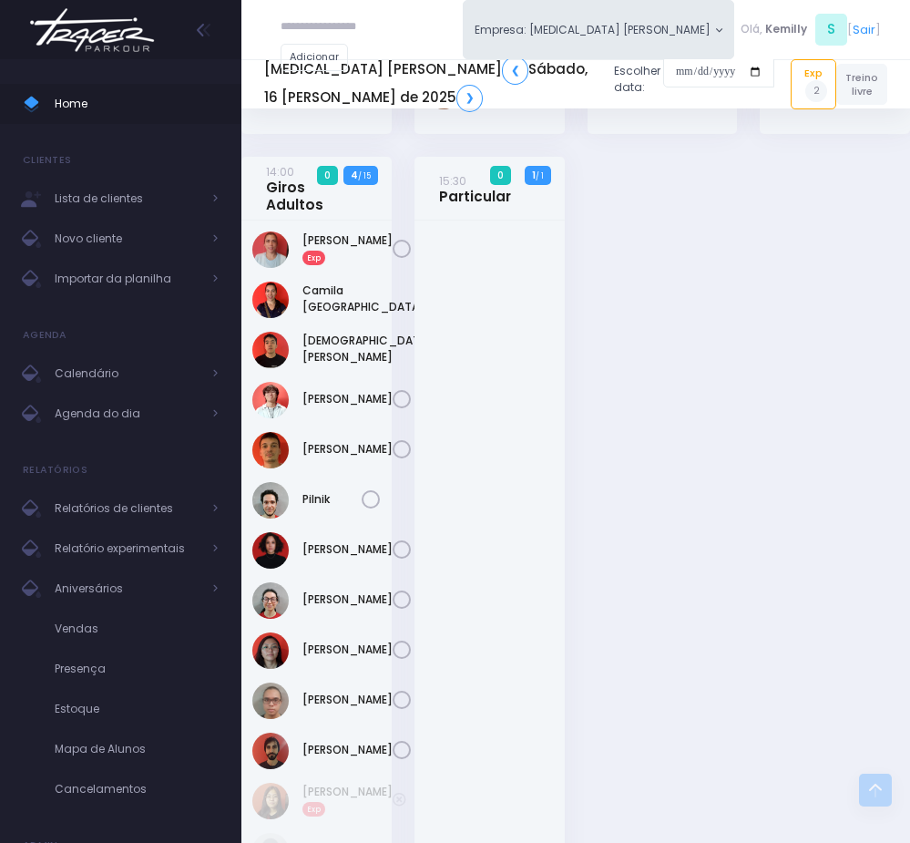
scroll to position [2482, 0]
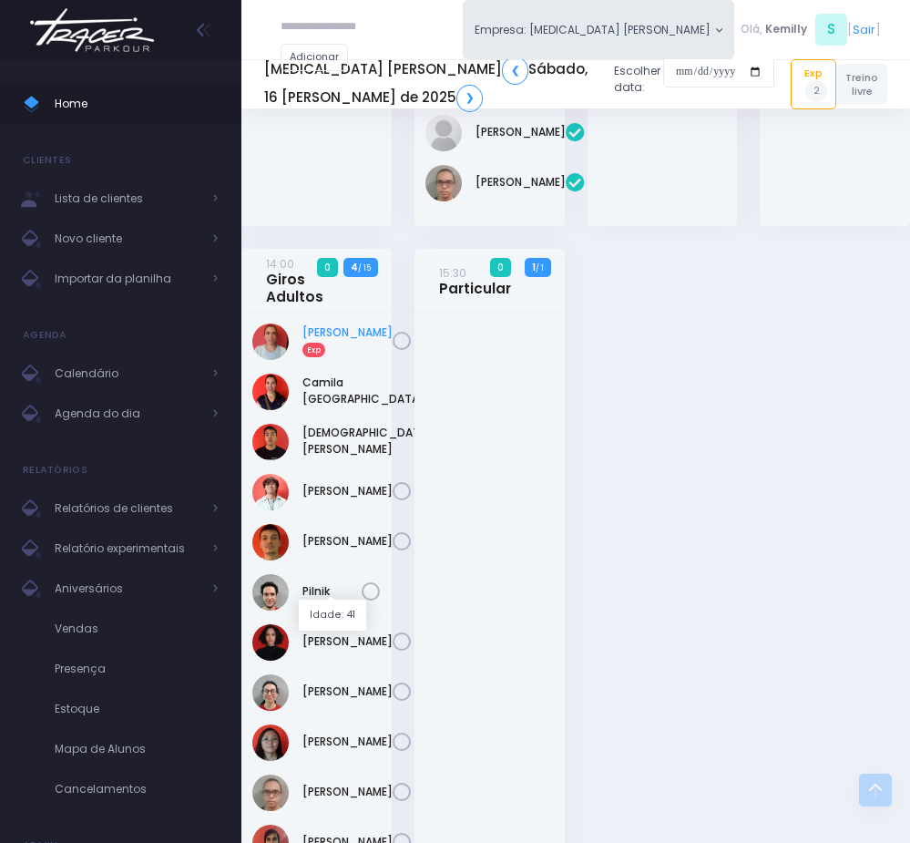
click at [314, 357] on link "Ana Paula Lima Exp" at bounding box center [347, 340] width 90 height 33
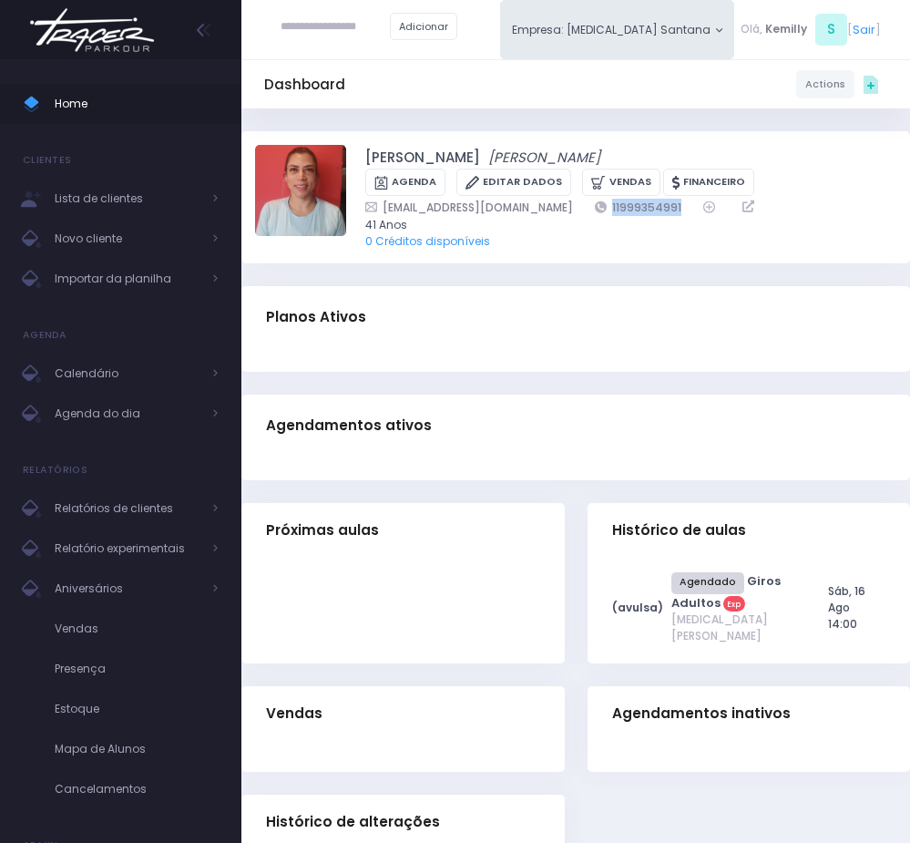
copy link "11999354991"
drag, startPoint x: 520, startPoint y: 205, endPoint x: 616, endPoint y: 206, distance: 95.7
click at [616, 206] on div "[EMAIL_ADDRESS][DOMAIN_NAME] 11999354991" at bounding box center [619, 207] width 509 height 17
drag, startPoint x: 405, startPoint y: 153, endPoint x: 476, endPoint y: 162, distance: 70.7
click at [476, 162] on div "[PERSON_NAME] [PERSON_NAME] [GEOGRAPHIC_DATA] Editar Dados [GEOGRAPHIC_DATA] Fi…" at bounding box center [575, 197] width 641 height 105
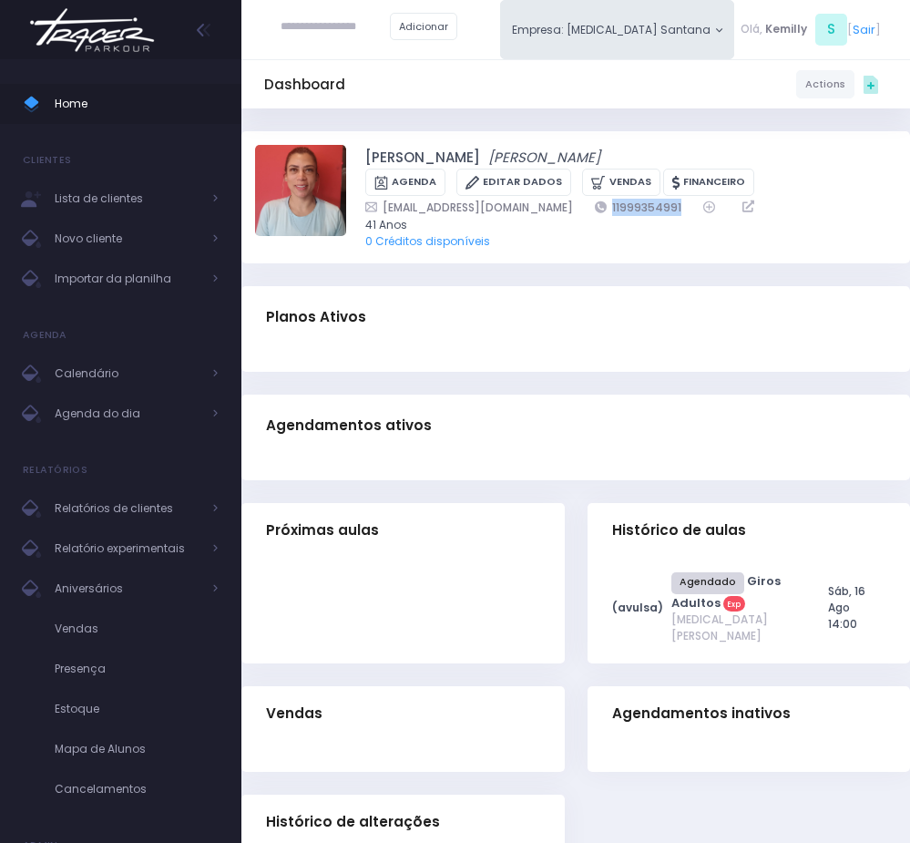
copy link "[PERSON_NAME]"
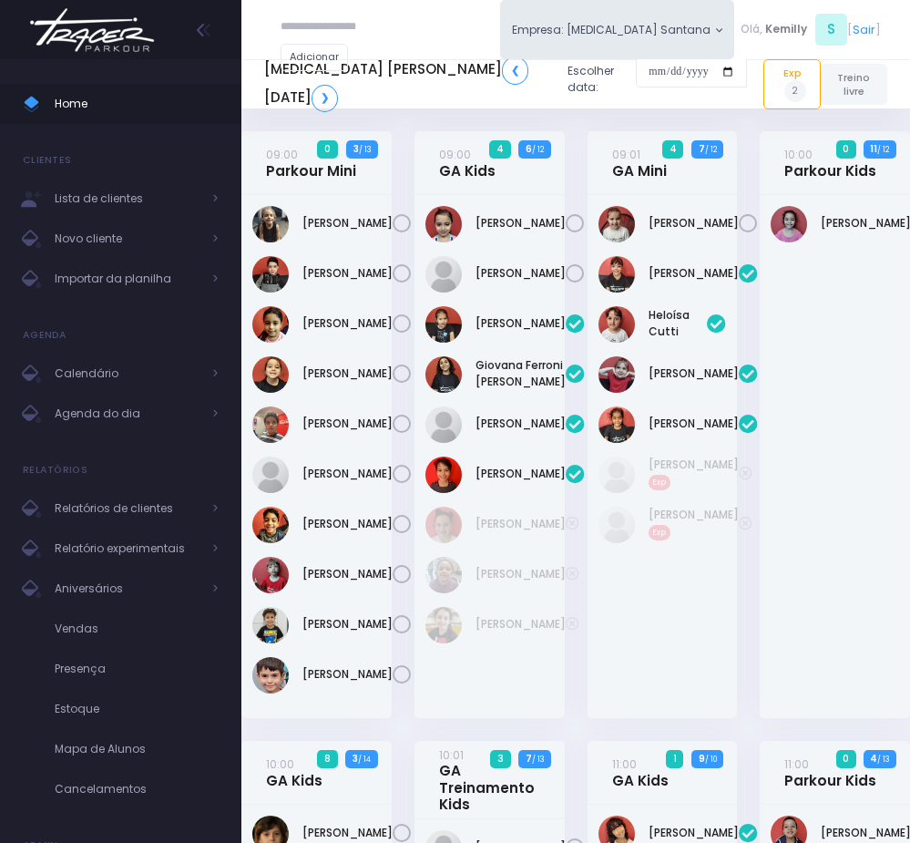
scroll to position [2482, 0]
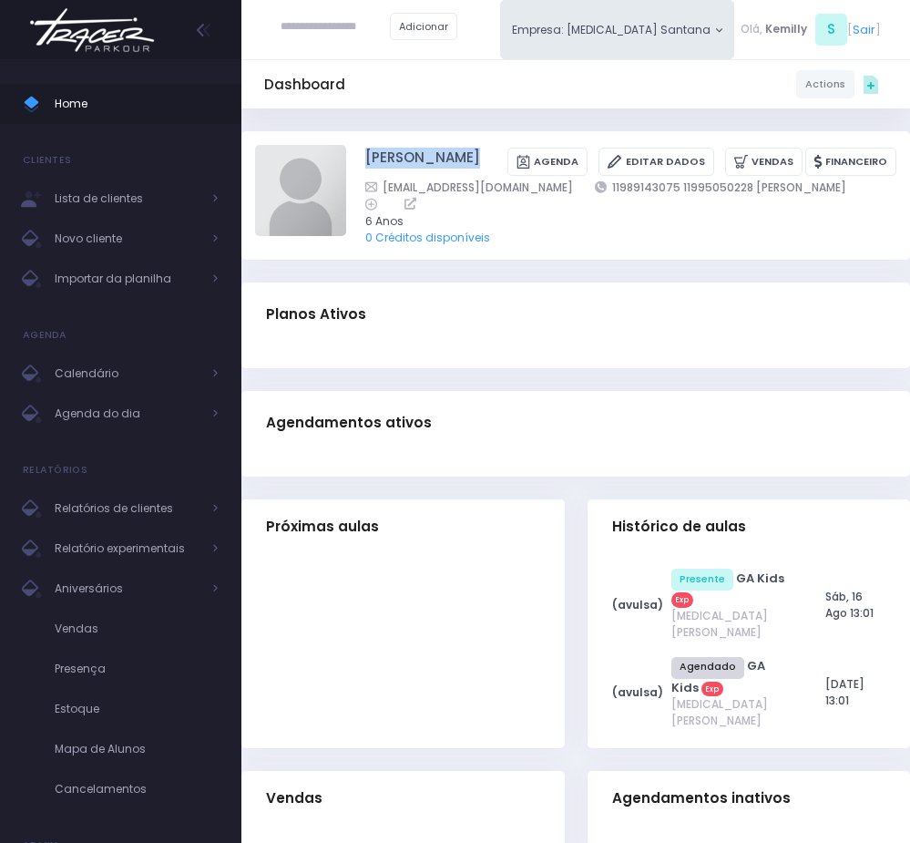
drag, startPoint x: 353, startPoint y: 156, endPoint x: 586, endPoint y: 150, distance: 233.3
click at [586, 150] on div "Mariane Nogueira Cerboncine Agenda Editar Dados Vendas Financeiro" at bounding box center [575, 195] width 641 height 101
copy div "[PERSON_NAME]"
drag, startPoint x: 571, startPoint y: 203, endPoint x: 730, endPoint y: 203, distance: 158.5
click at [730, 203] on div "mayaaranog.rad@gmail.com 11989143075 11995050228 marlene" at bounding box center [619, 197] width 509 height 36
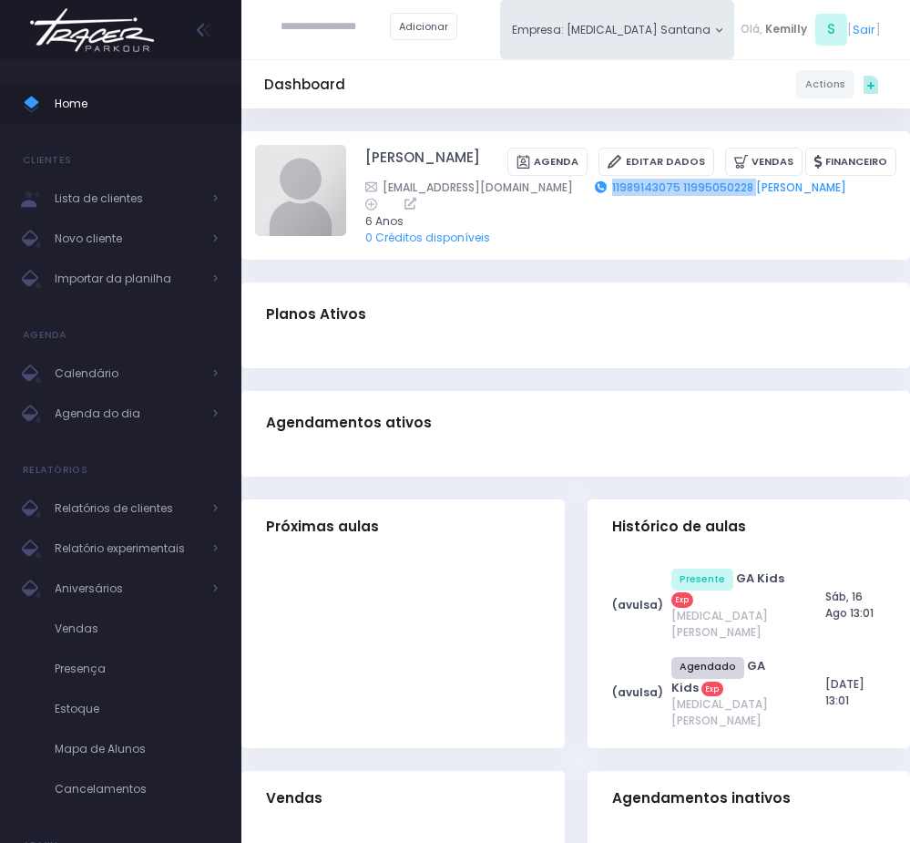
copy link "11989143075 11995050228"
click at [698, 323] on div "Planos Ativos" at bounding box center [575, 314] width 669 height 64
click at [312, 339] on h3 "Planos Ativos" at bounding box center [316, 314] width 100 height 53
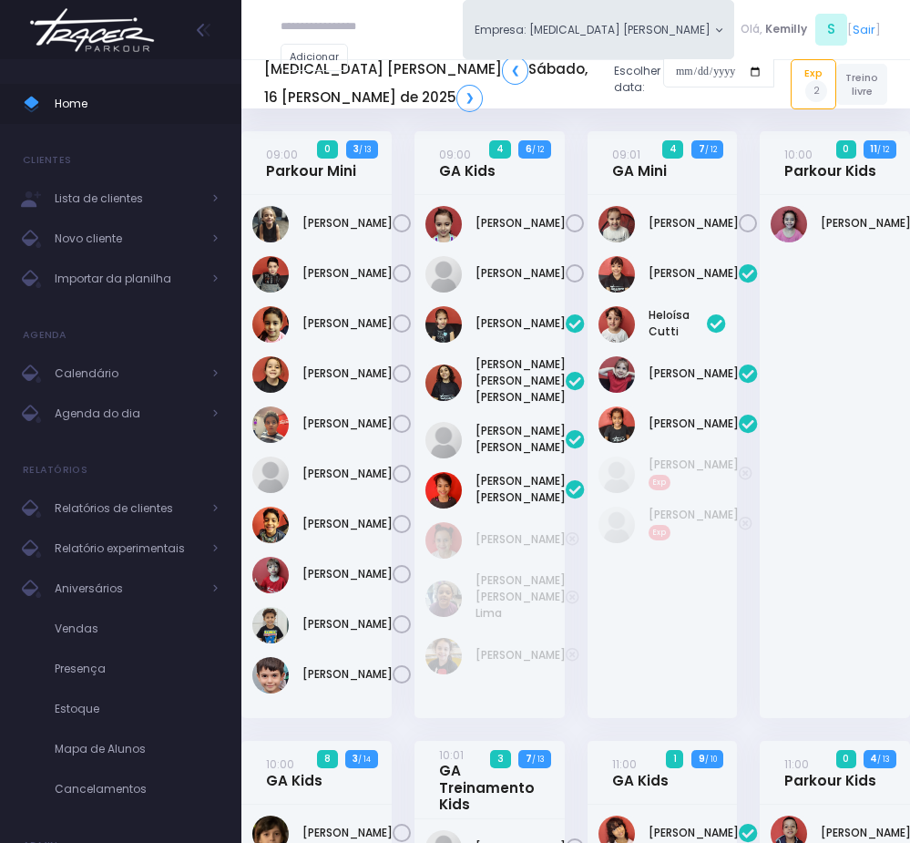
scroll to position [2482, 0]
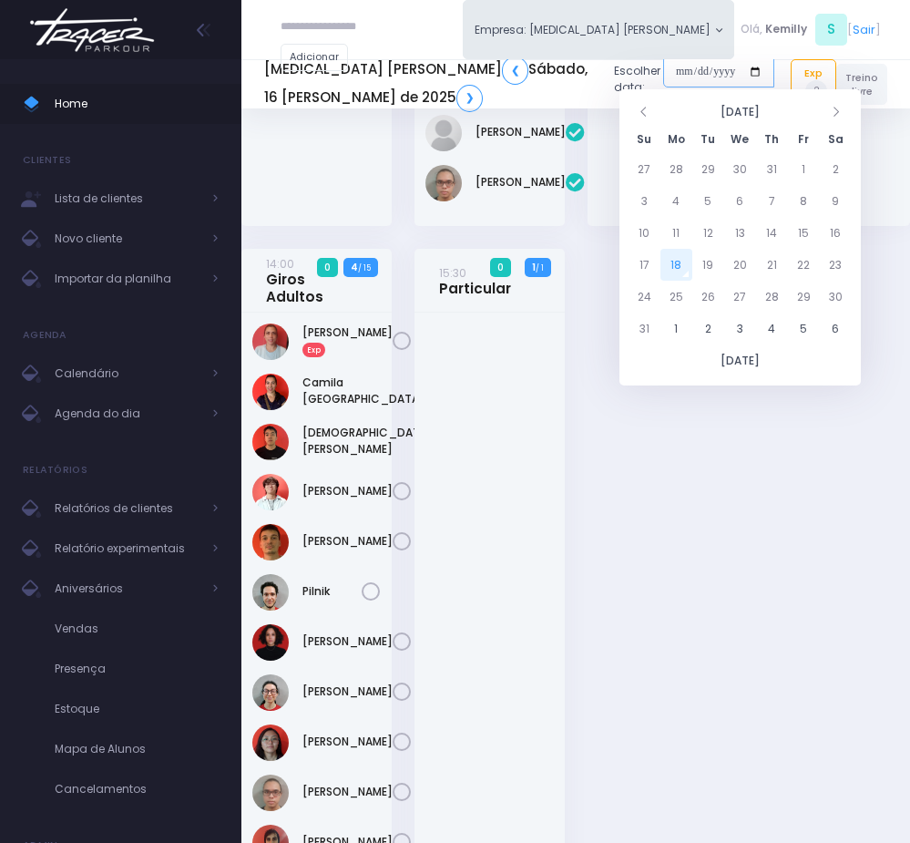
click at [663, 71] on input "date" at bounding box center [718, 72] width 111 height 33
click at [670, 255] on td "18" at bounding box center [676, 265] width 32 height 32
type input "**********"
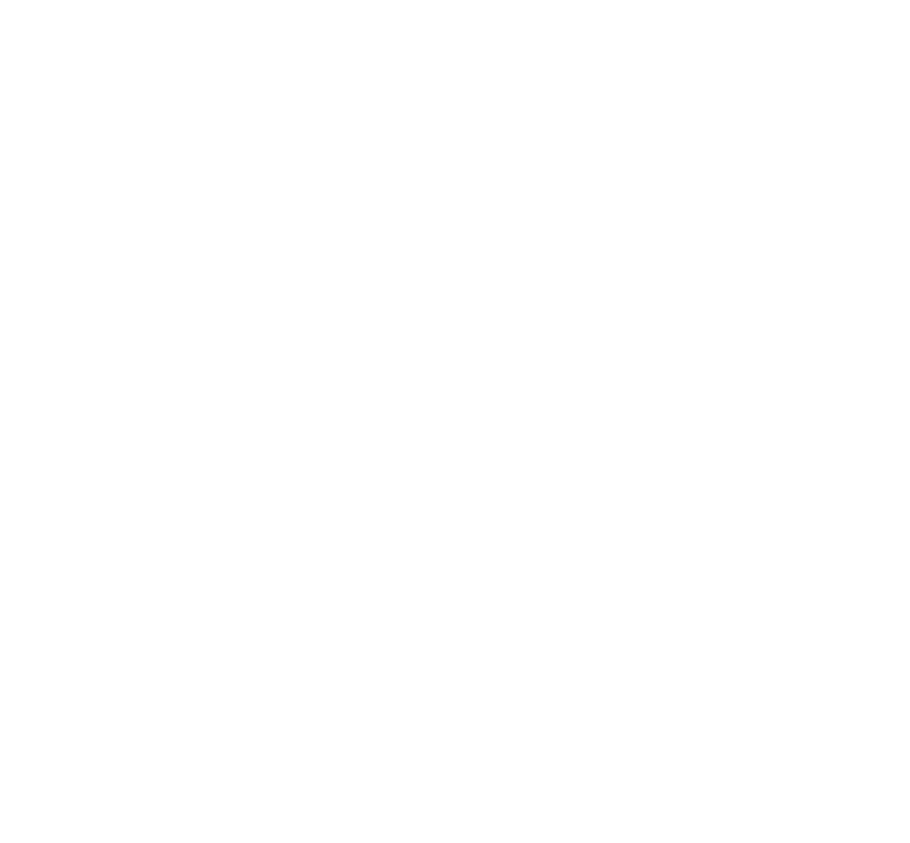
scroll to position [131, 0]
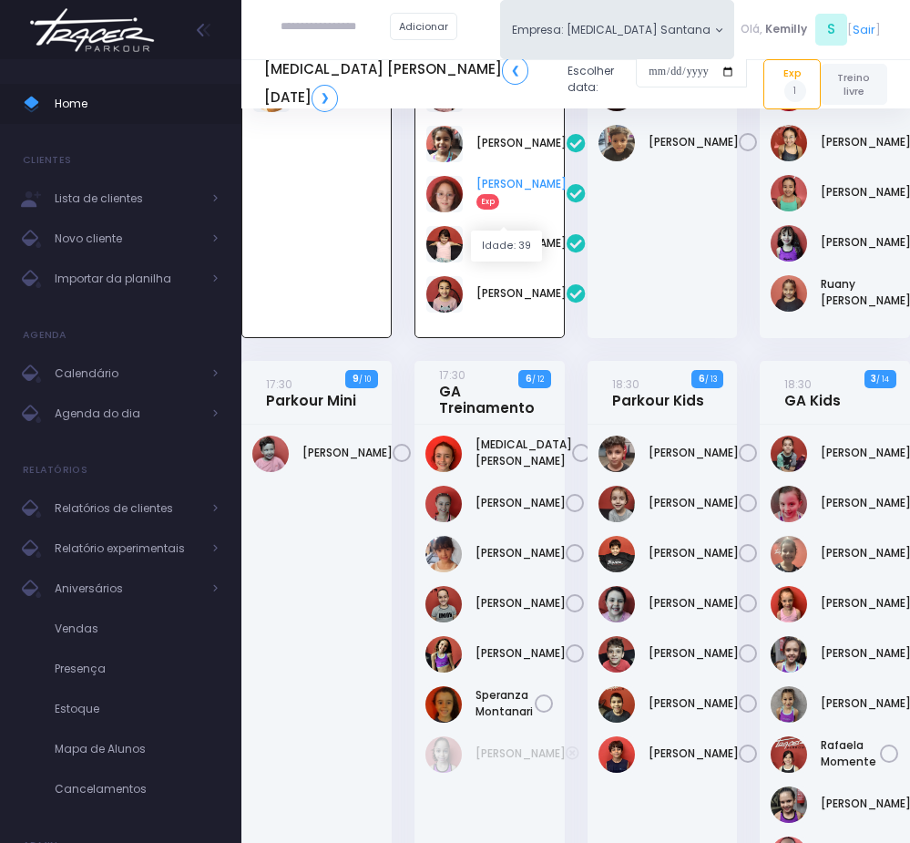
click at [478, 197] on link "Manuella Brandão Exp" at bounding box center [521, 192] width 90 height 33
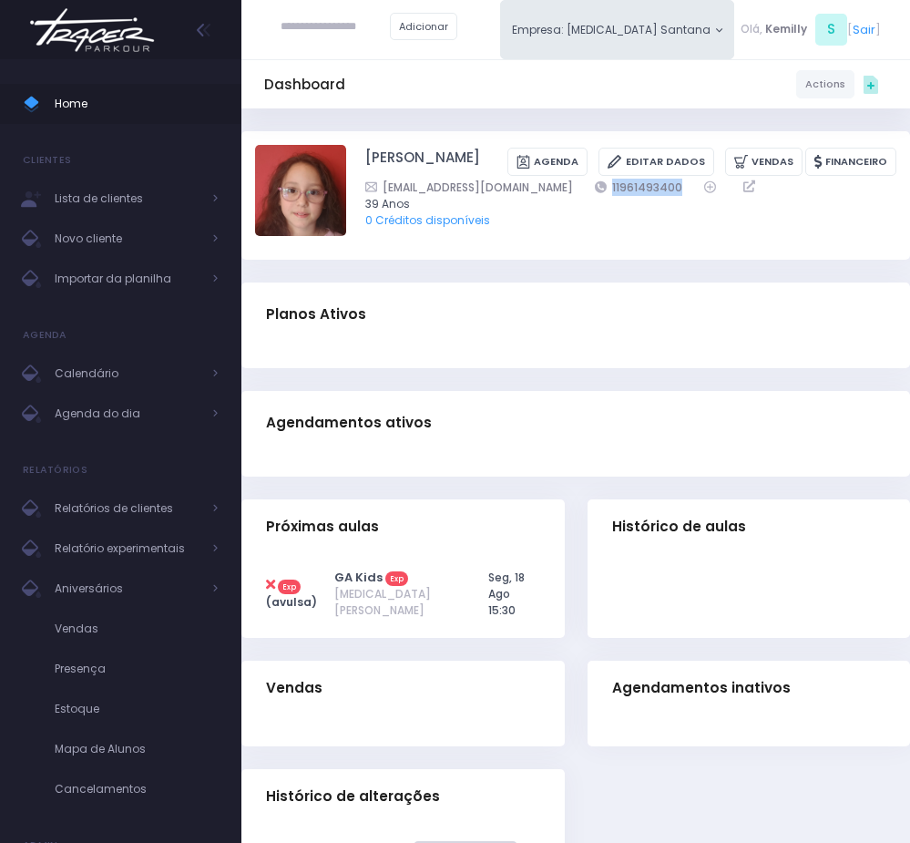
drag, startPoint x: 572, startPoint y: 209, endPoint x: 667, endPoint y: 209, distance: 94.7
click at [667, 196] on div "[EMAIL_ADDRESS][DOMAIN_NAME] 11961493400" at bounding box center [619, 187] width 509 height 17
copy link "11961493400"
drag, startPoint x: 356, startPoint y: 161, endPoint x: 547, endPoint y: 157, distance: 190.4
click at [547, 157] on div "[PERSON_NAME] [GEOGRAPHIC_DATA] Editar Dados [GEOGRAPHIC_DATA] Financeiro 11961…" at bounding box center [575, 195] width 641 height 101
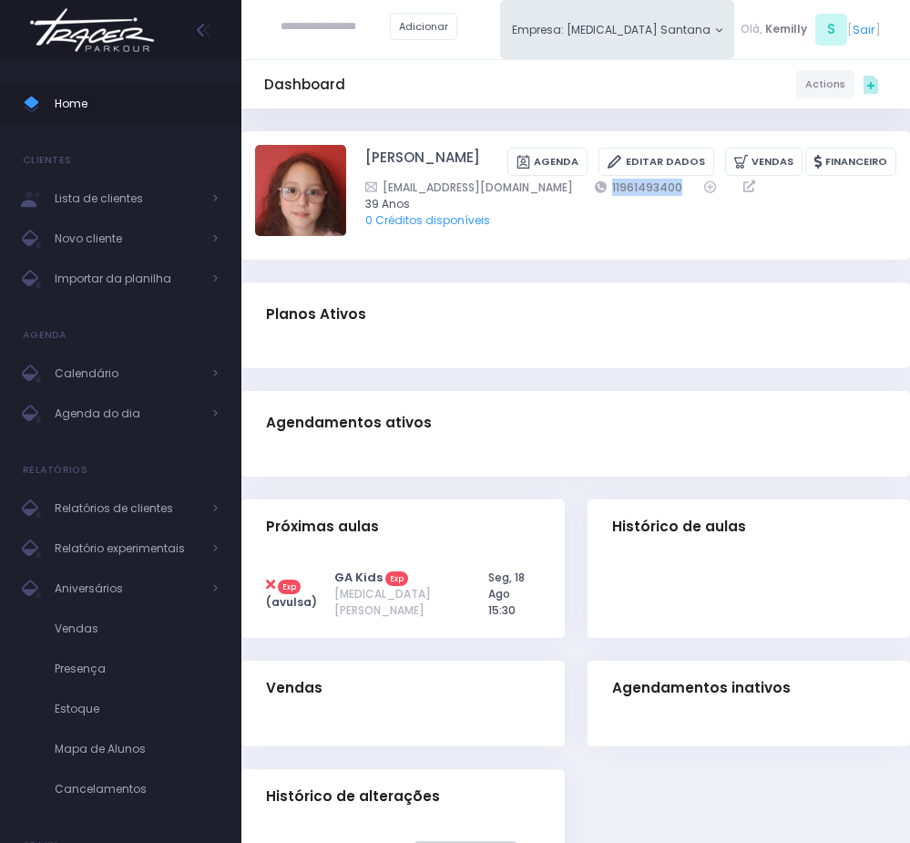
copy link "[PERSON_NAME]"
drag, startPoint x: 135, startPoint y: 437, endPoint x: 139, endPoint y: 415, distance: 22.3
click at [135, 437] on ul "Home Clientes Lista de clientes Novo cliente Importar da planilha Agenda Calend…" at bounding box center [120, 493] width 241 height 847
click at [140, 414] on span "Agenda do dia" at bounding box center [128, 414] width 146 height 24
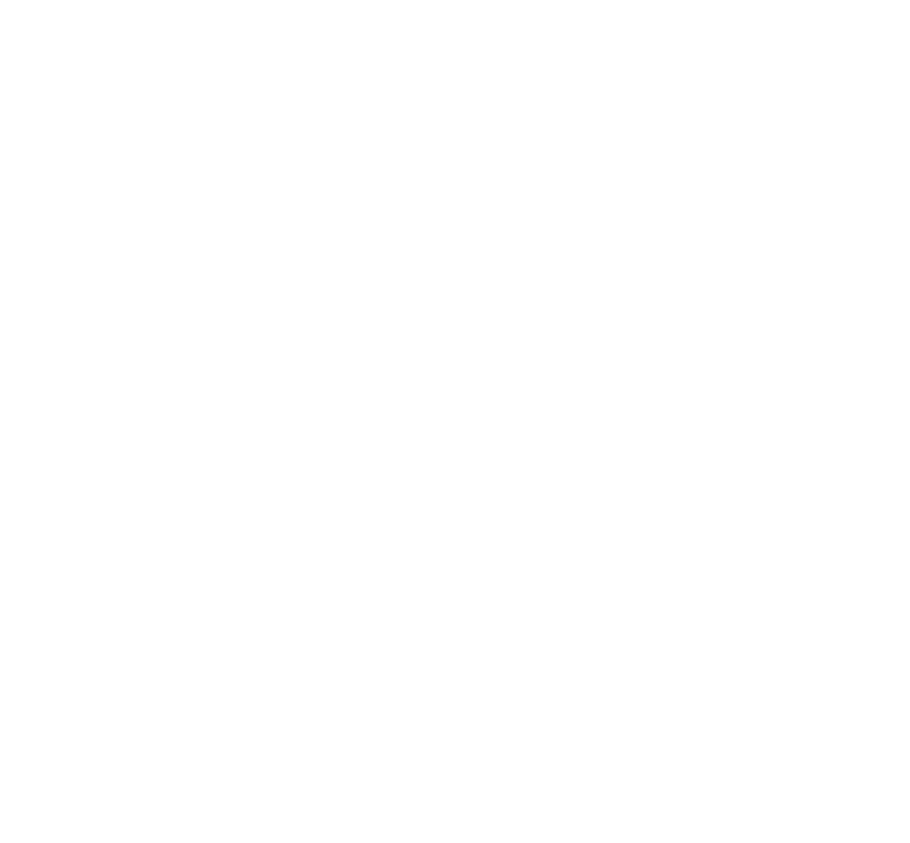
scroll to position [131, 0]
